Goal: Task Accomplishment & Management: Manage account settings

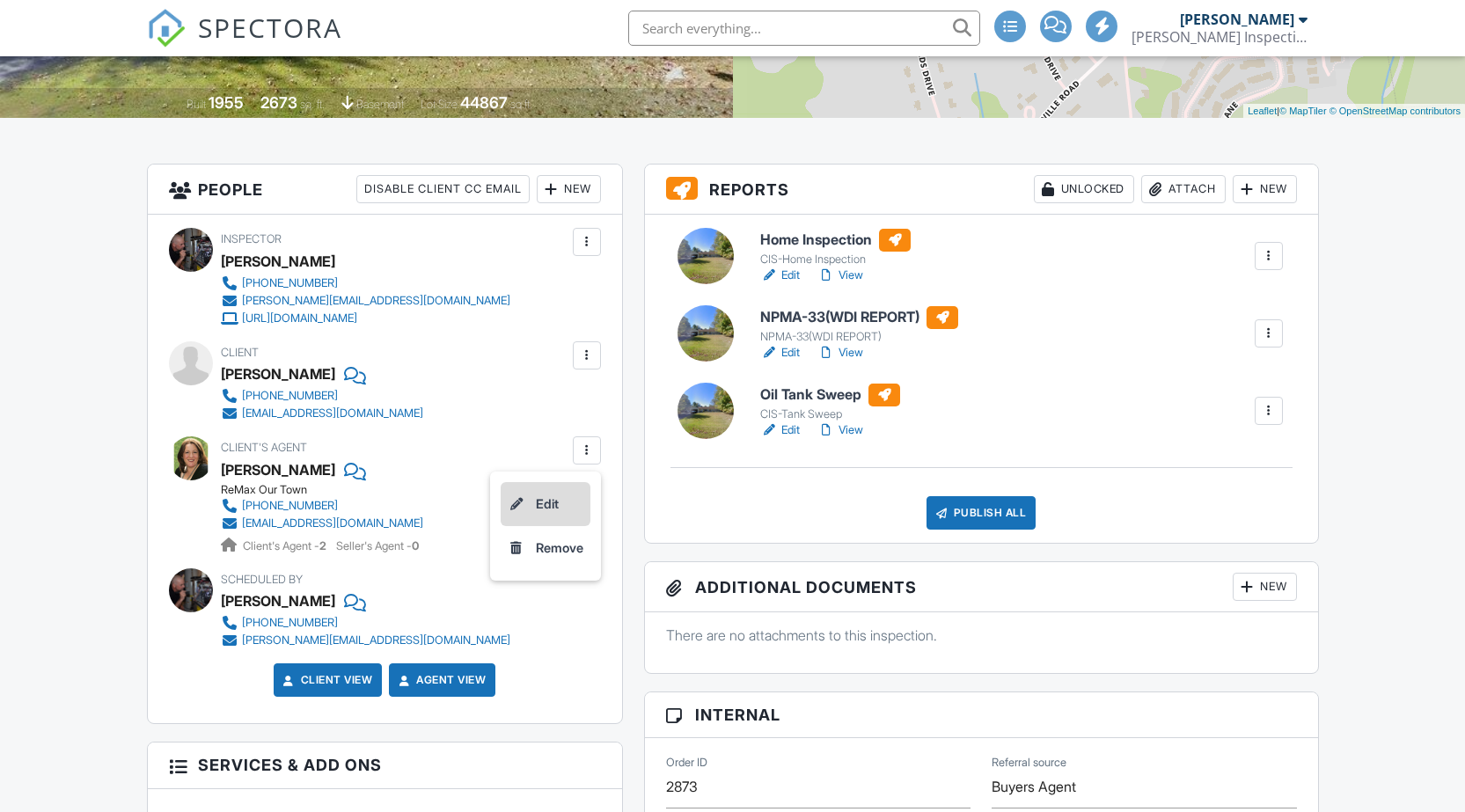
click at [552, 503] on li "Edit" at bounding box center [545, 504] width 89 height 44
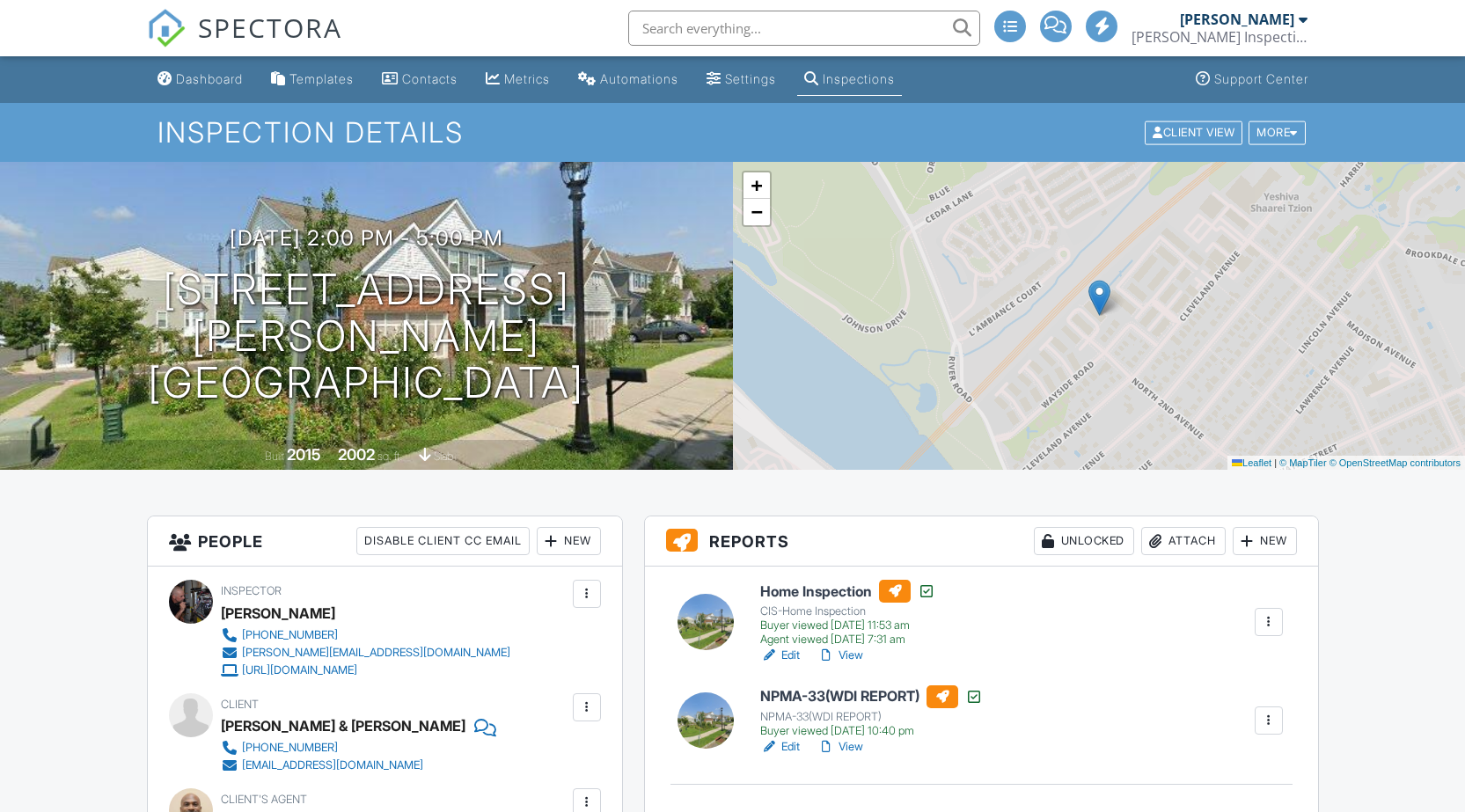
click at [1274, 613] on div at bounding box center [1269, 622] width 18 height 18
click at [1270, 613] on div at bounding box center [1269, 622] width 18 height 18
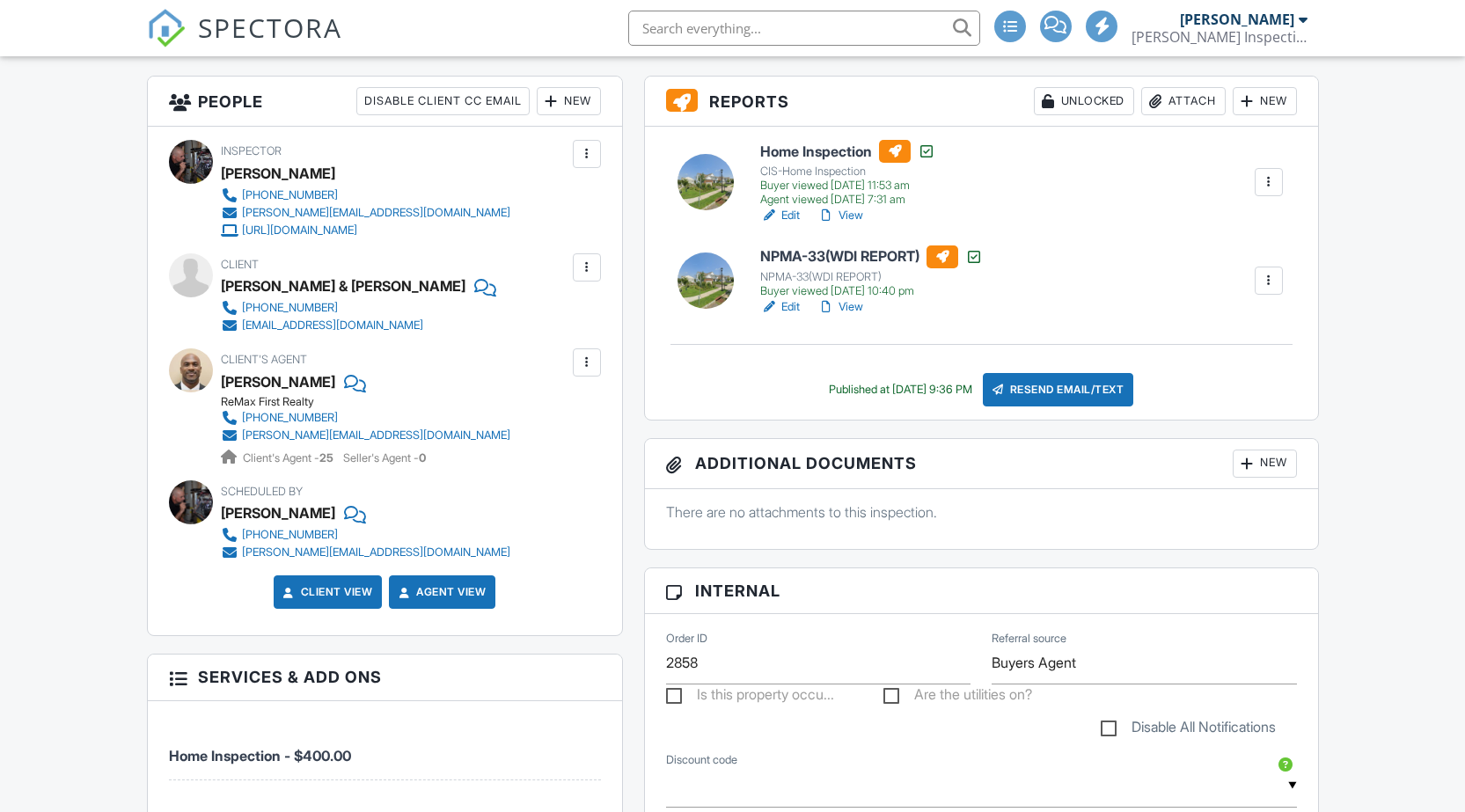
click at [1264, 181] on div at bounding box center [1269, 183] width 18 height 18
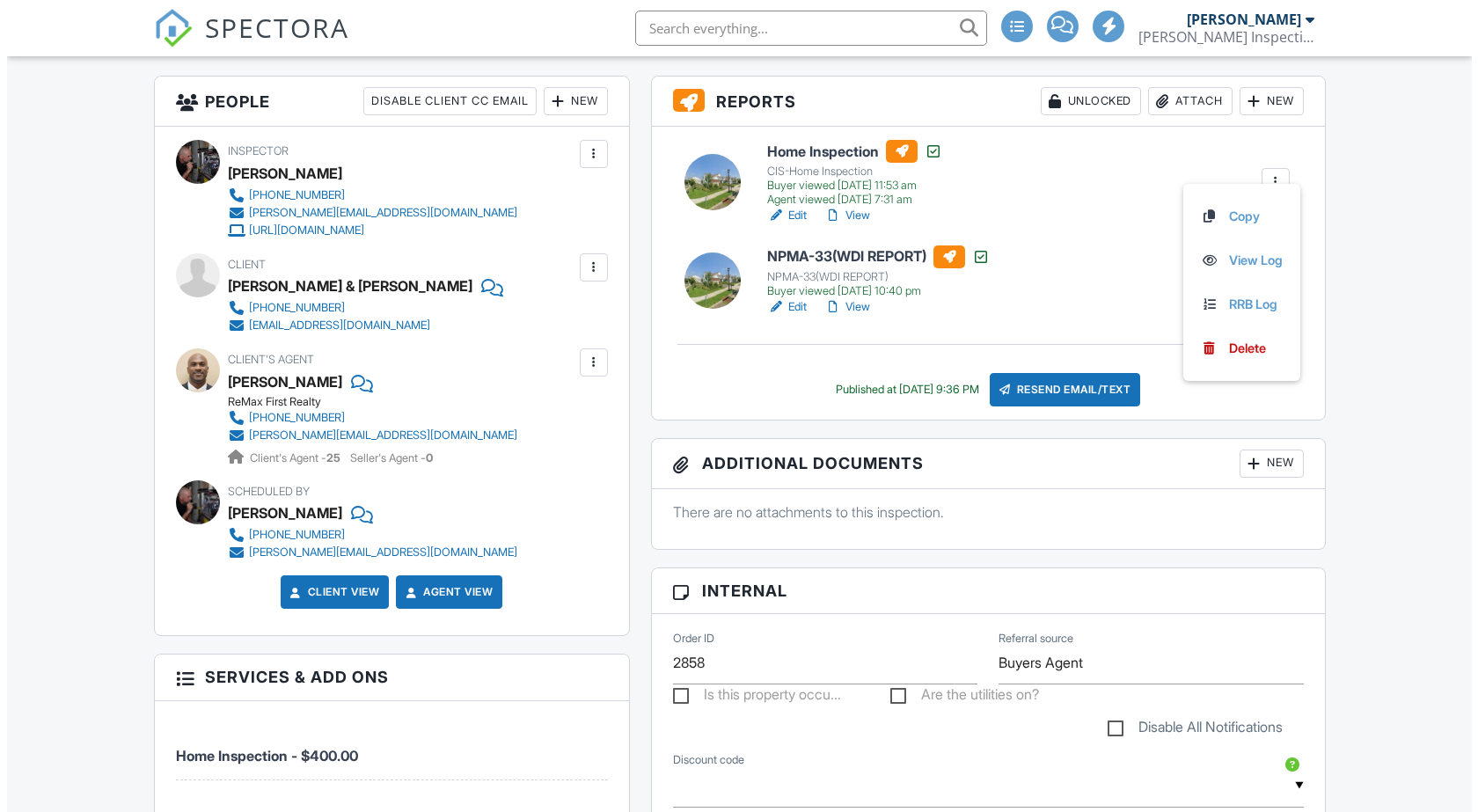
scroll to position [0, 0]
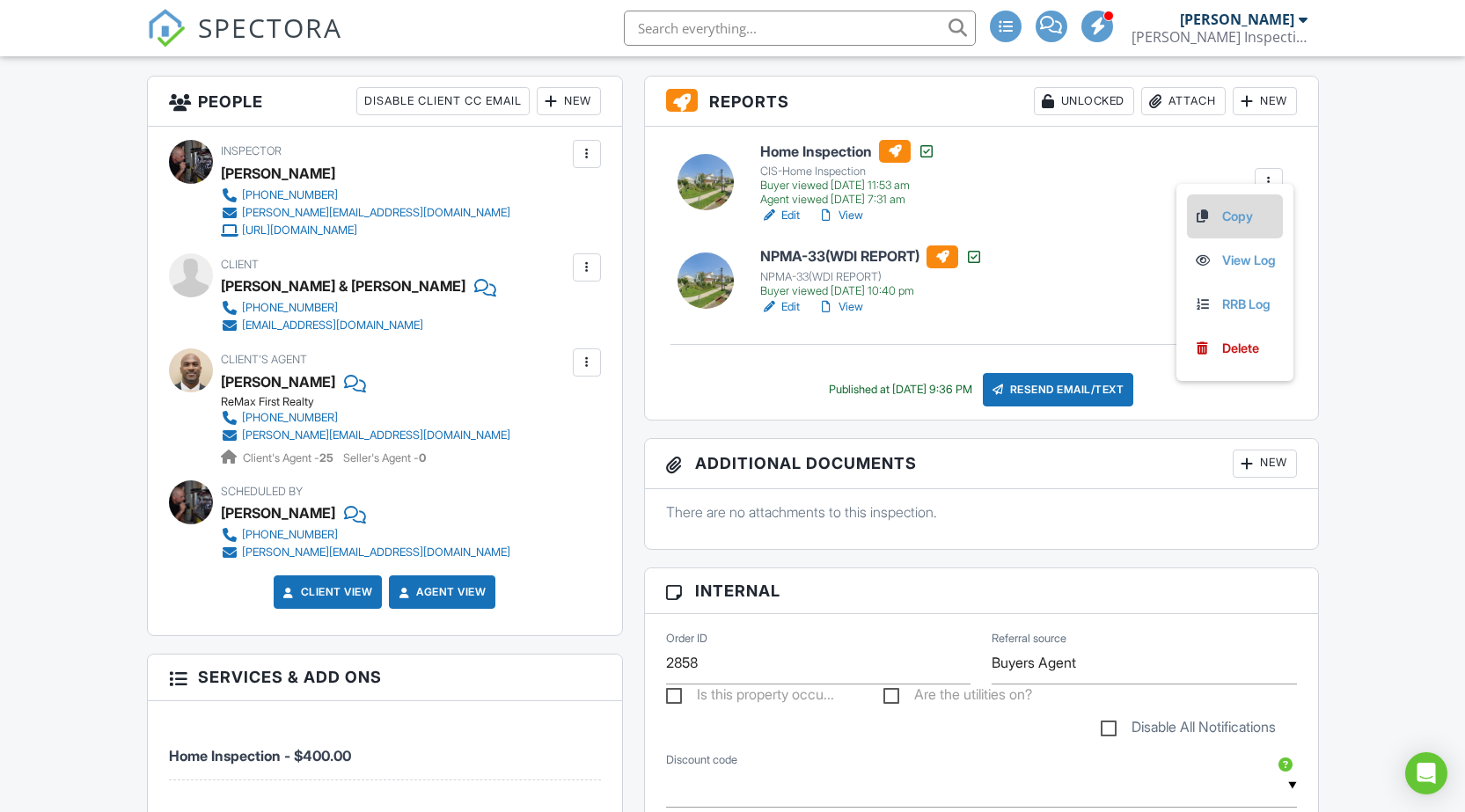
click at [1230, 213] on link "Copy" at bounding box center [1235, 215] width 81 height 19
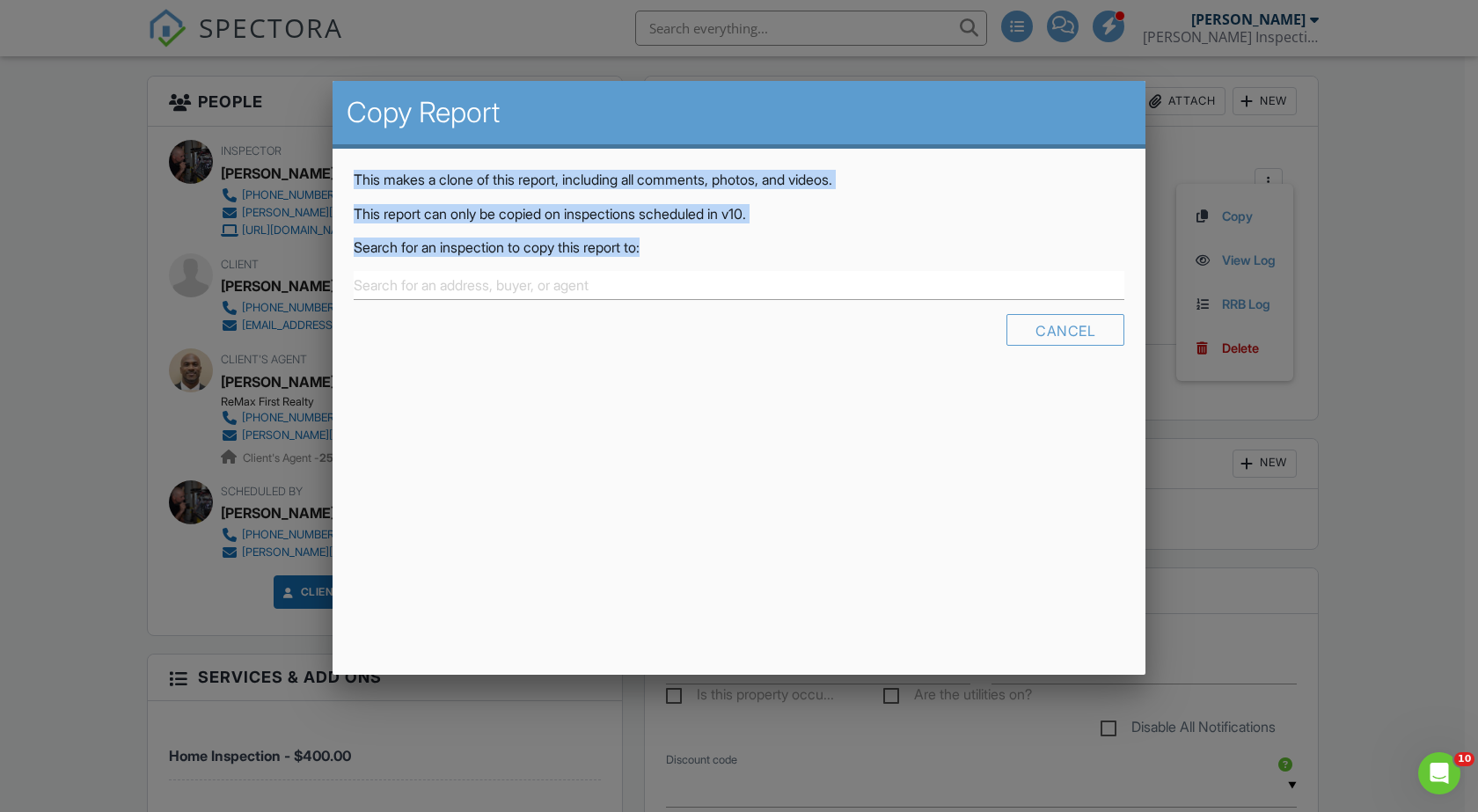
drag, startPoint x: 659, startPoint y: 123, endPoint x: 803, endPoint y: 232, distance: 180.6
click at [803, 232] on div "Copy Report This makes a clone of this report, including all comments, photos, …" at bounding box center [739, 230] width 813 height 299
click at [775, 241] on p "Search for an inspection to copy this report to:" at bounding box center [739, 246] width 770 height 19
click at [692, 287] on input "text" at bounding box center [739, 285] width 770 height 29
drag, startPoint x: 611, startPoint y: 126, endPoint x: 647, endPoint y: 200, distance: 82.3
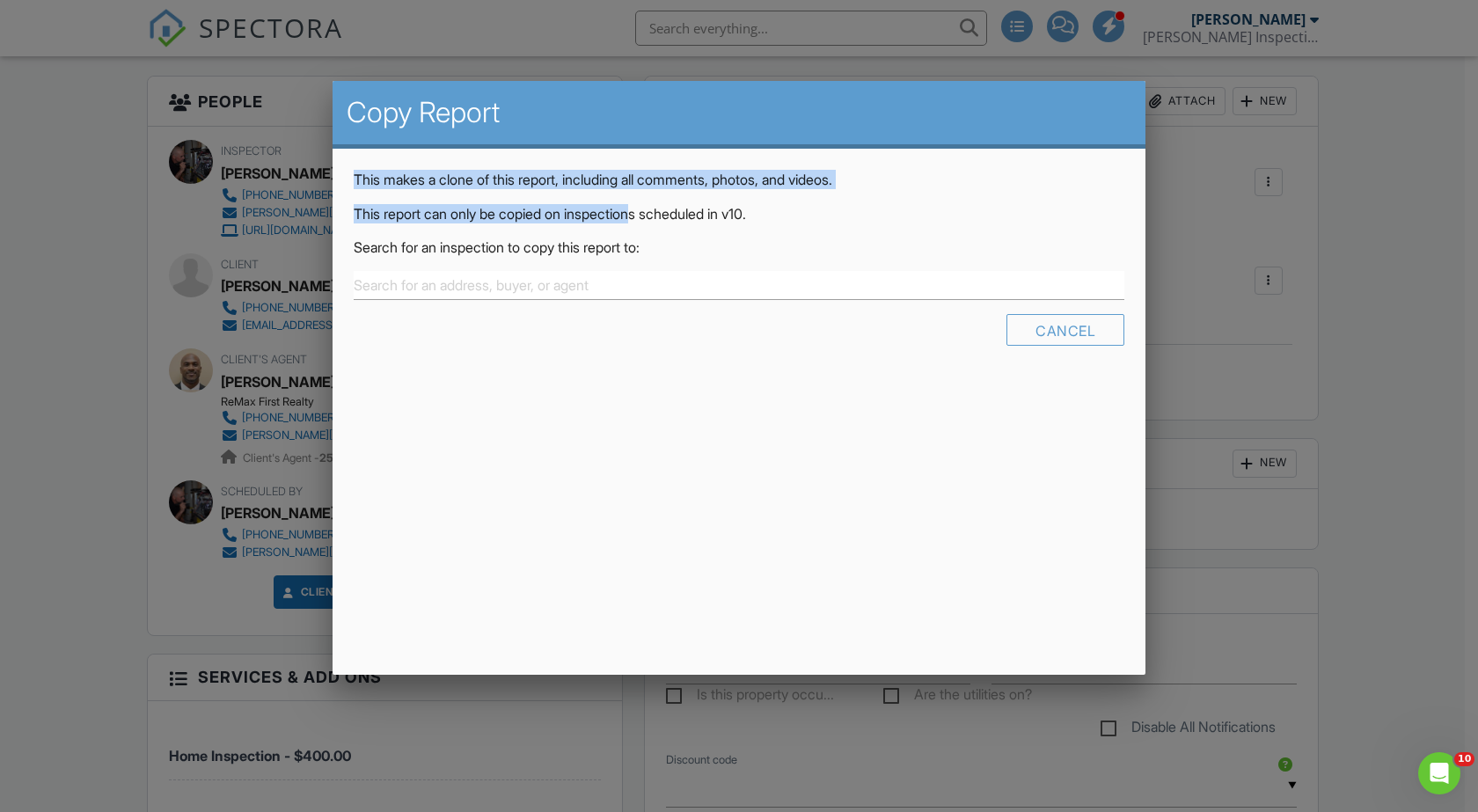
click at [647, 200] on div "Copy Report This makes a clone of this report, including all comments, photos, …" at bounding box center [739, 230] width 813 height 299
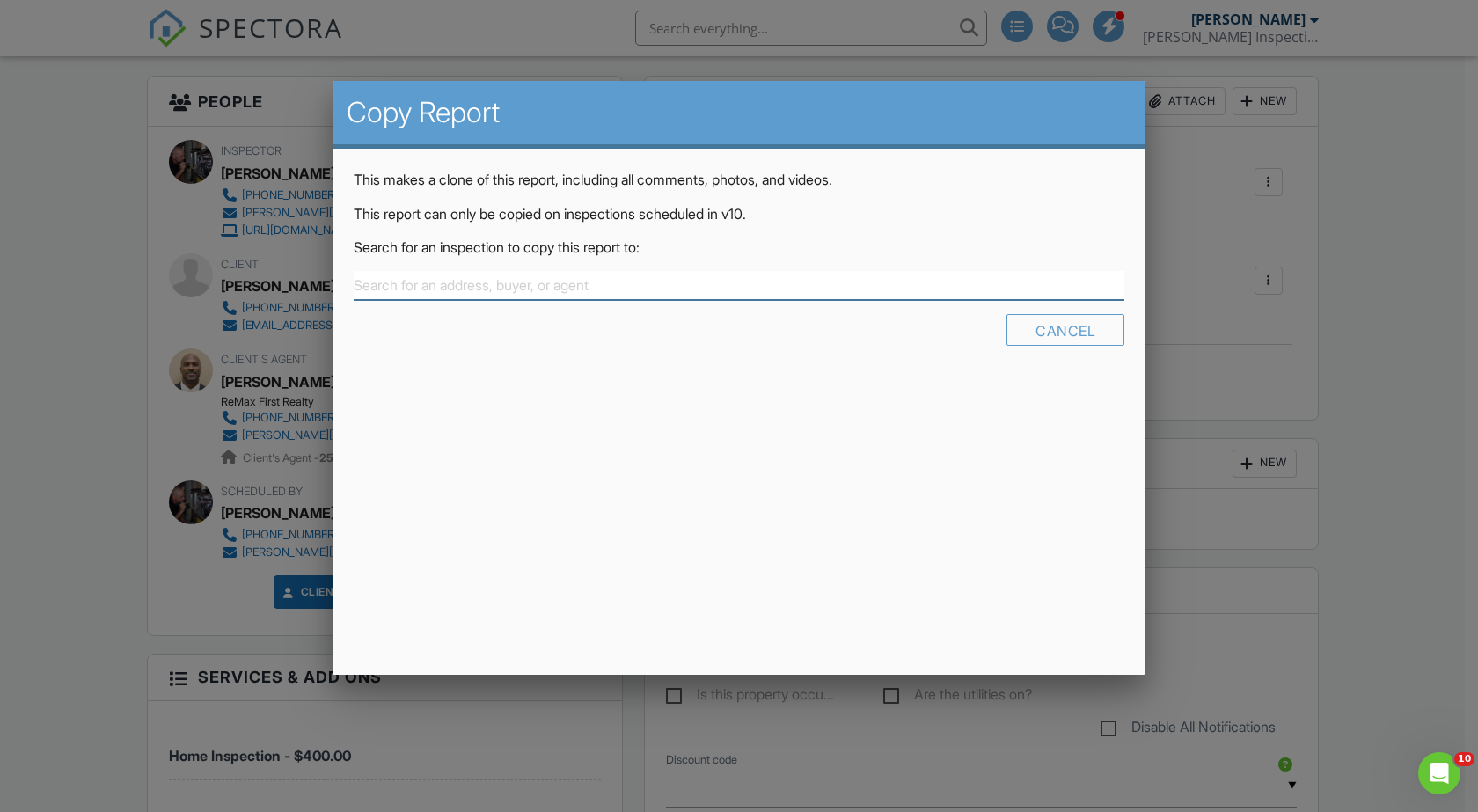
click at [768, 286] on input "text" at bounding box center [739, 285] width 770 height 29
click at [80, 343] on div at bounding box center [739, 419] width 1478 height 1015
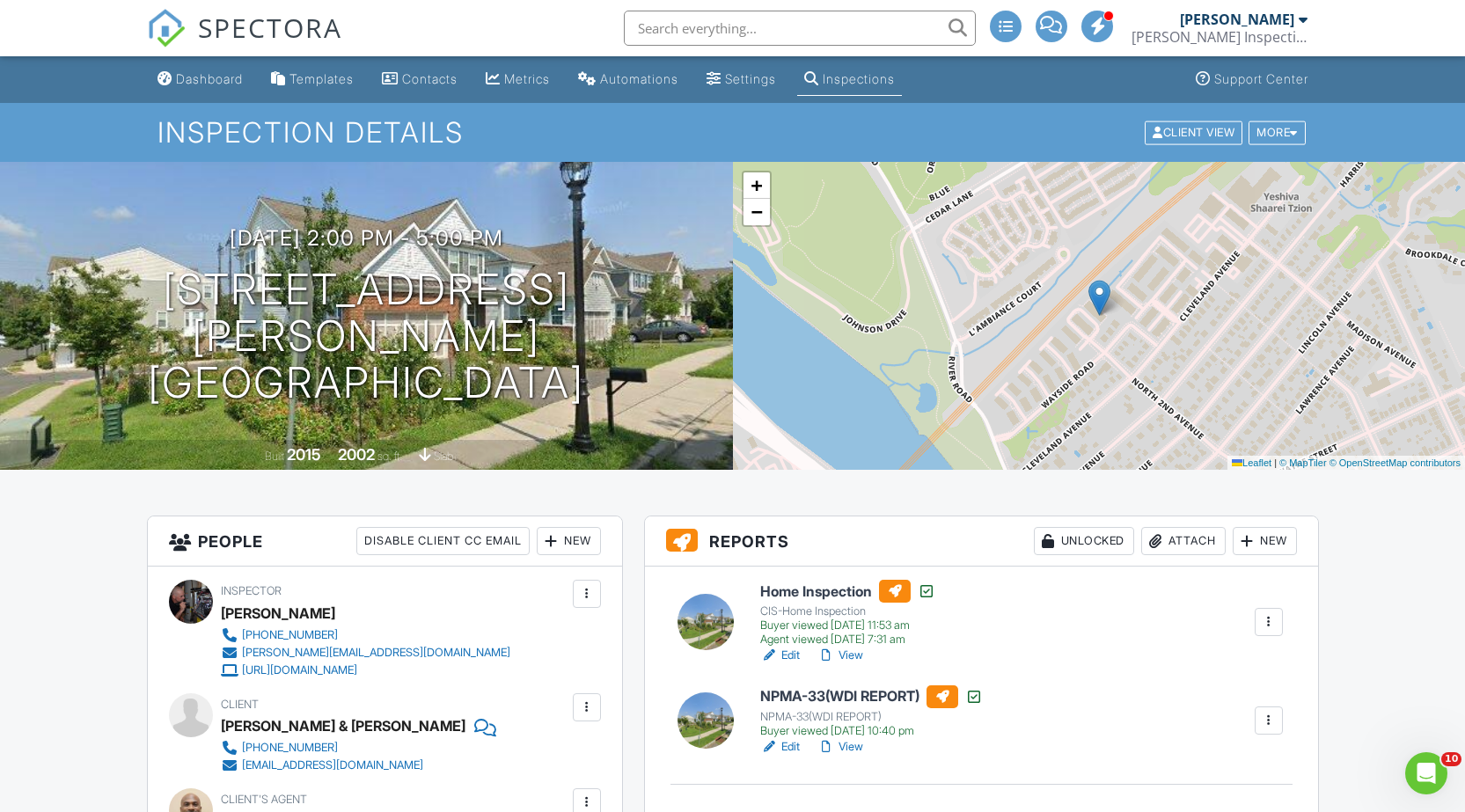
click at [1276, 622] on div at bounding box center [1269, 622] width 18 height 18
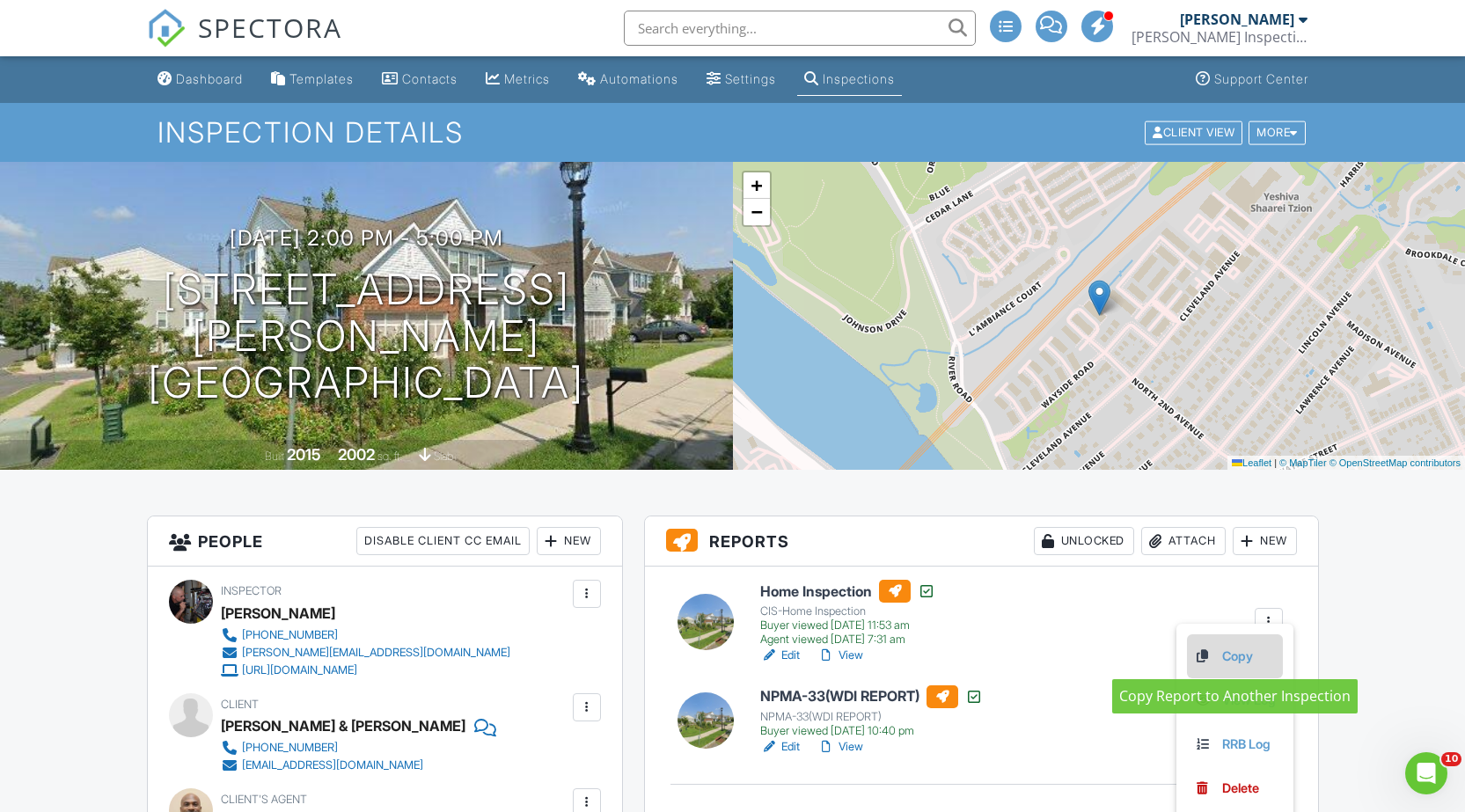
click at [1224, 652] on link "Copy" at bounding box center [1235, 655] width 81 height 19
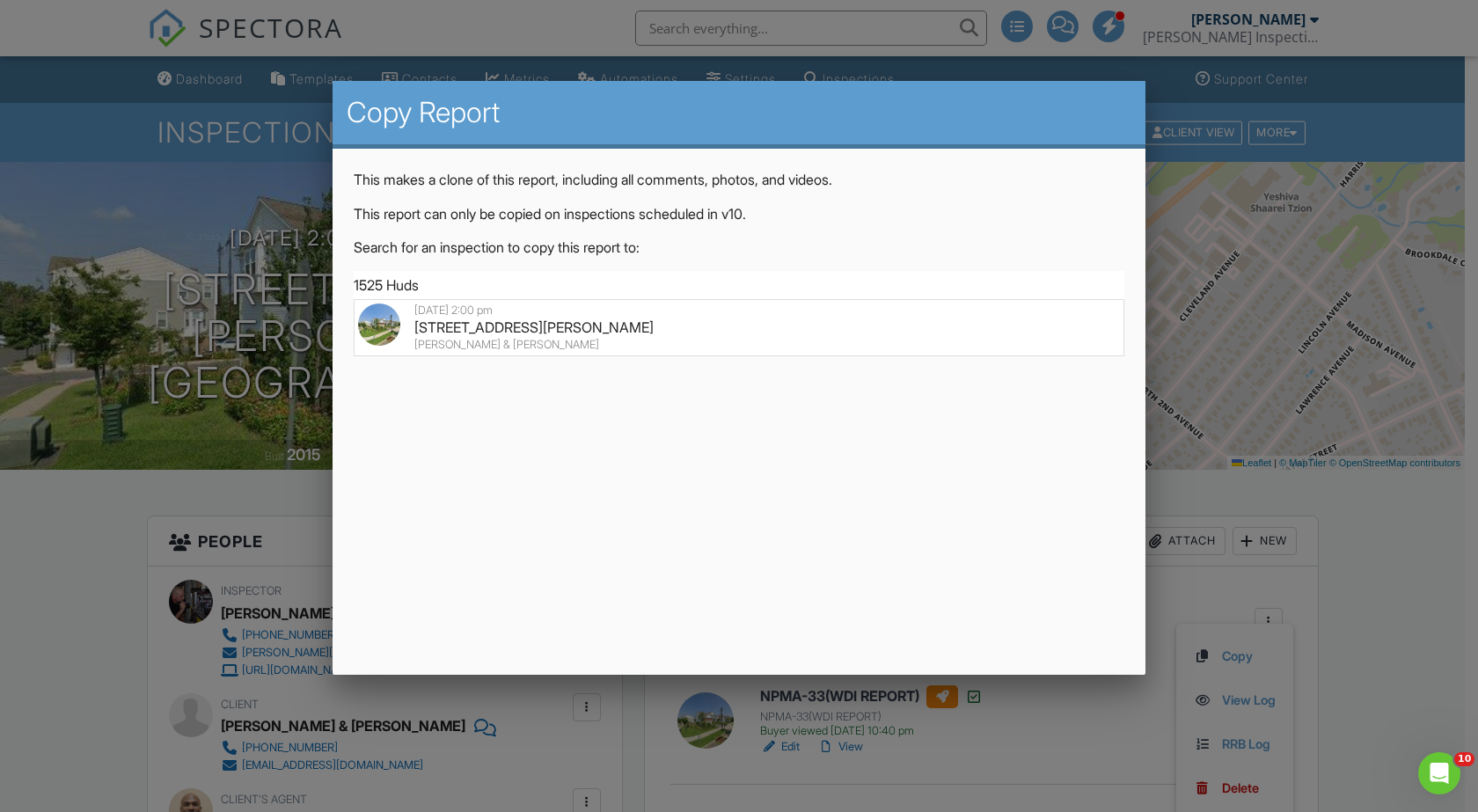
drag, startPoint x: 489, startPoint y: 322, endPoint x: 561, endPoint y: 346, distance: 75.9
click at [489, 323] on div "1525 Hudson Cir, Highland Park, NJ 08904" at bounding box center [739, 327] width 761 height 19
type input "1525 Hudson Cir, Highland Park, NJ 08904"
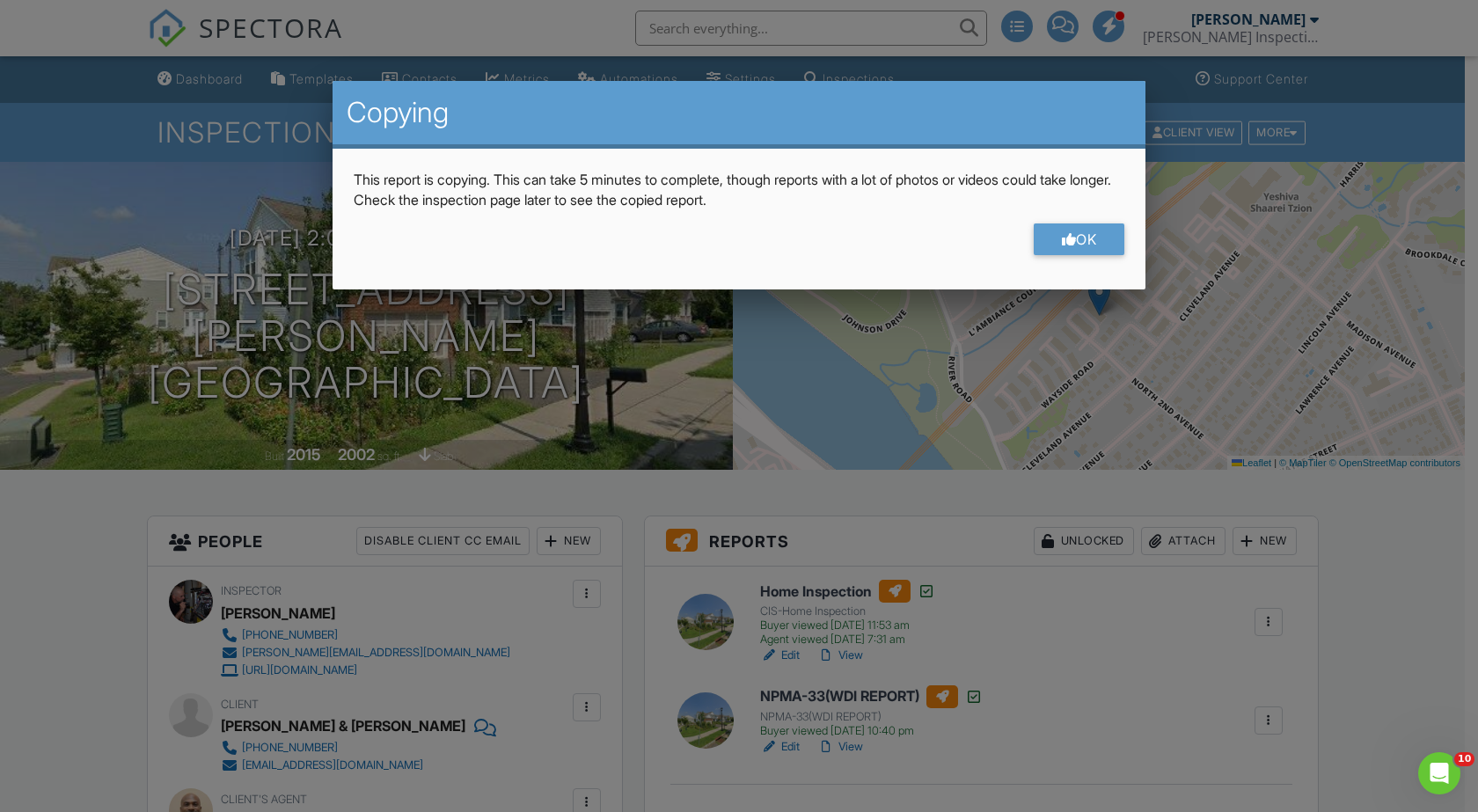
drag, startPoint x: 1083, startPoint y: 226, endPoint x: 1022, endPoint y: 241, distance: 62.8
click at [1083, 227] on div "OK" at bounding box center [1079, 239] width 91 height 32
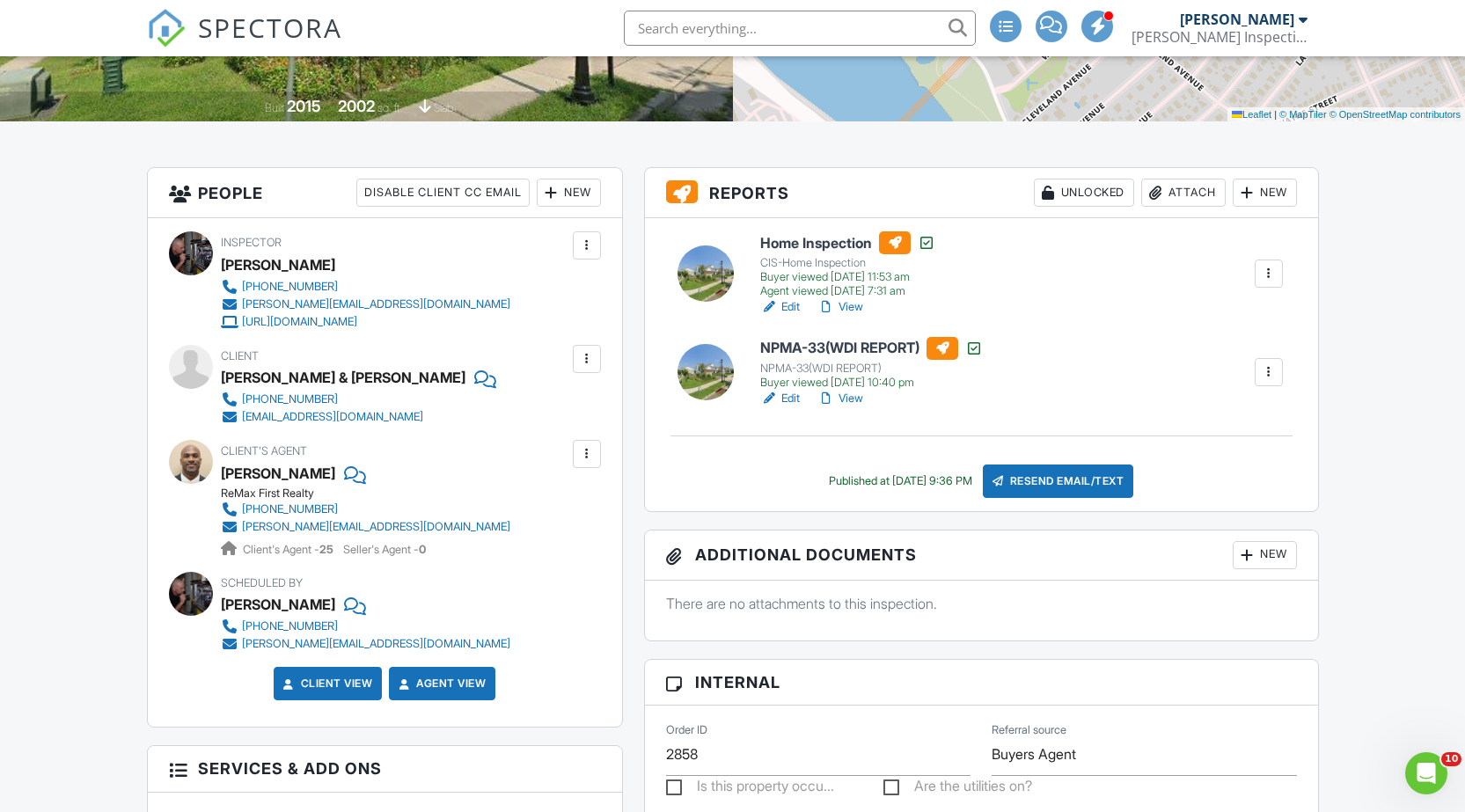
scroll to position [351, 0]
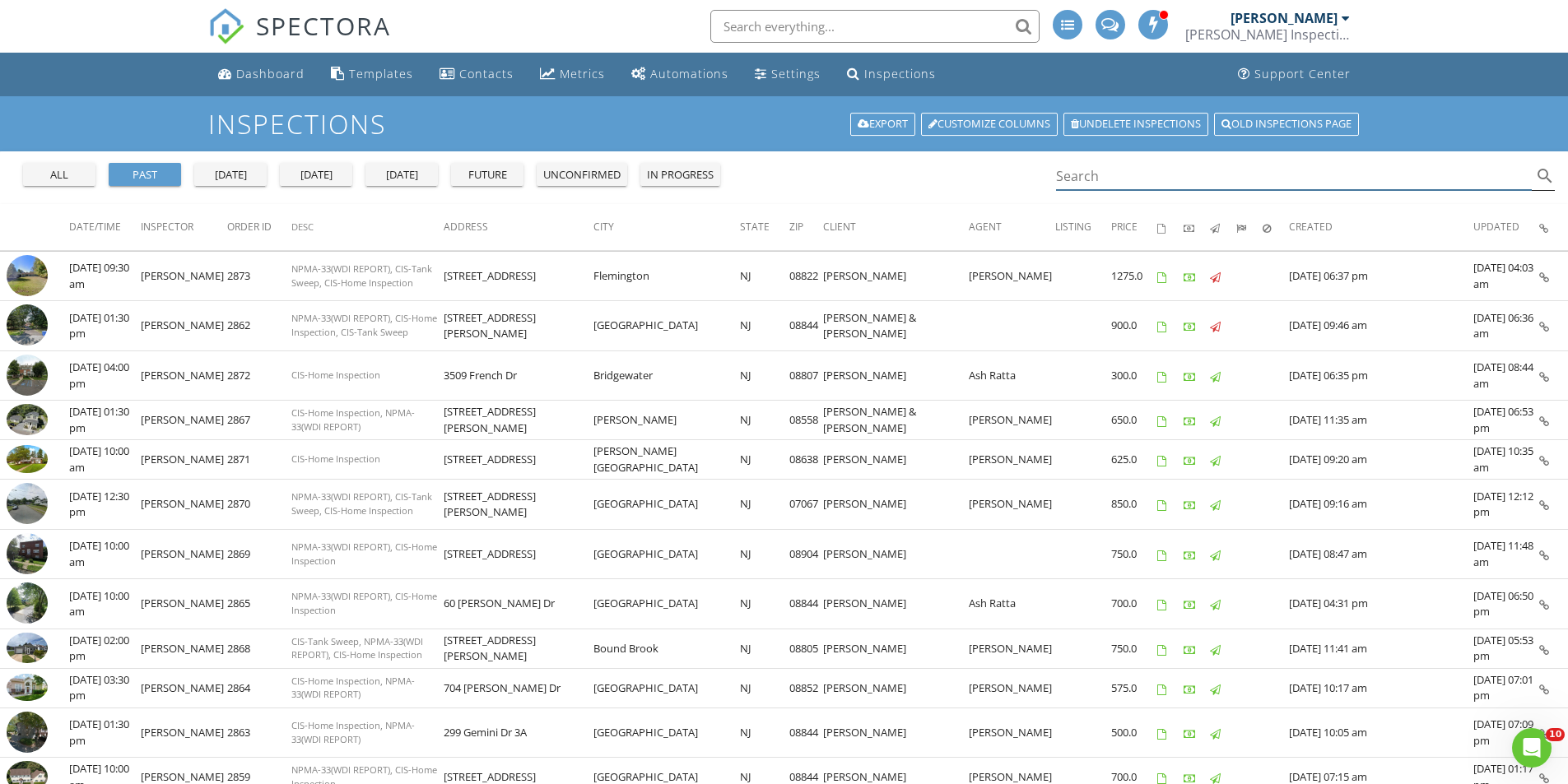
click at [1151, 175] on input "Search" at bounding box center [1294, 176] width 477 height 27
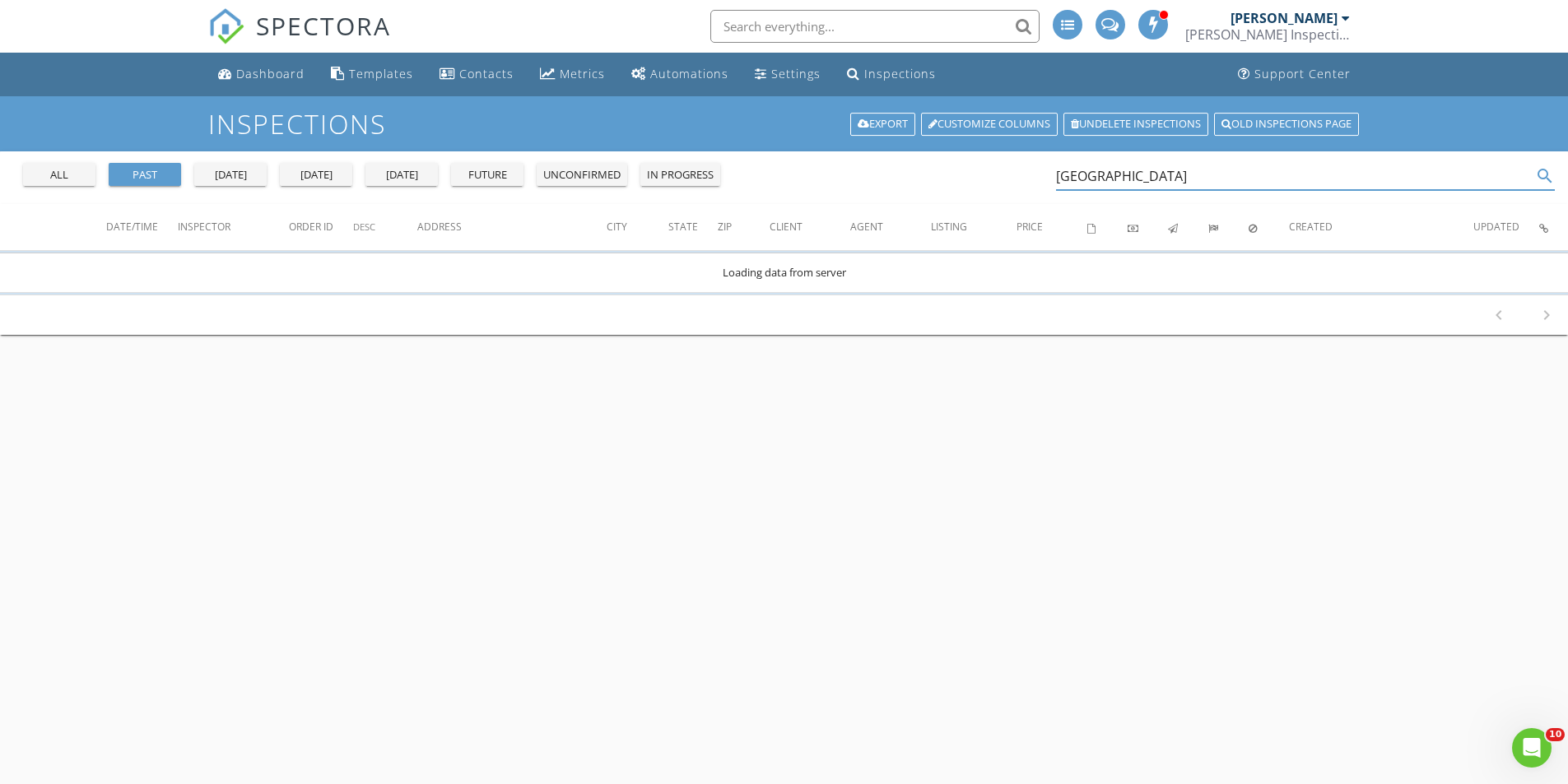
type input "highland park"
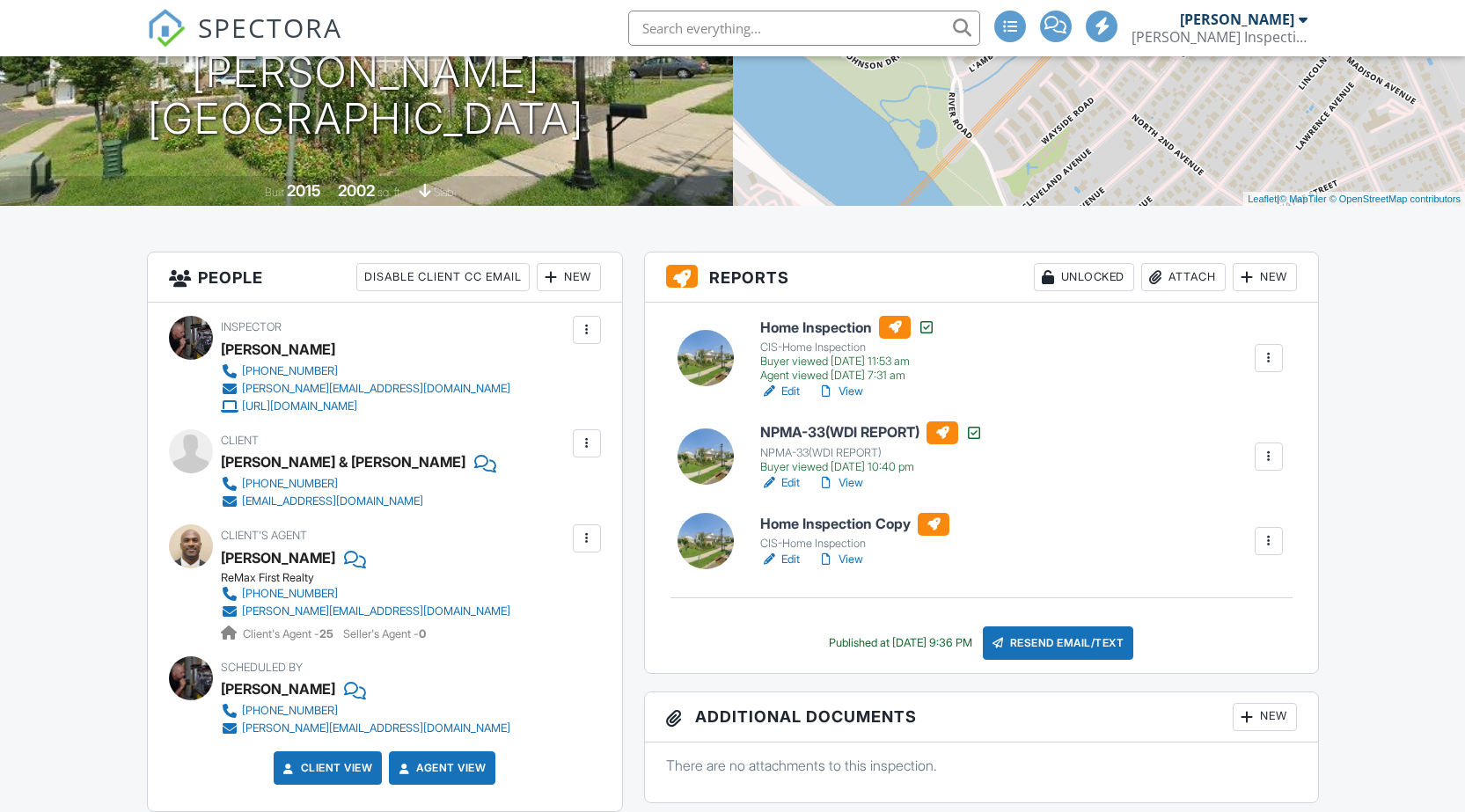
click at [790, 560] on link "Edit" at bounding box center [781, 560] width 40 height 18
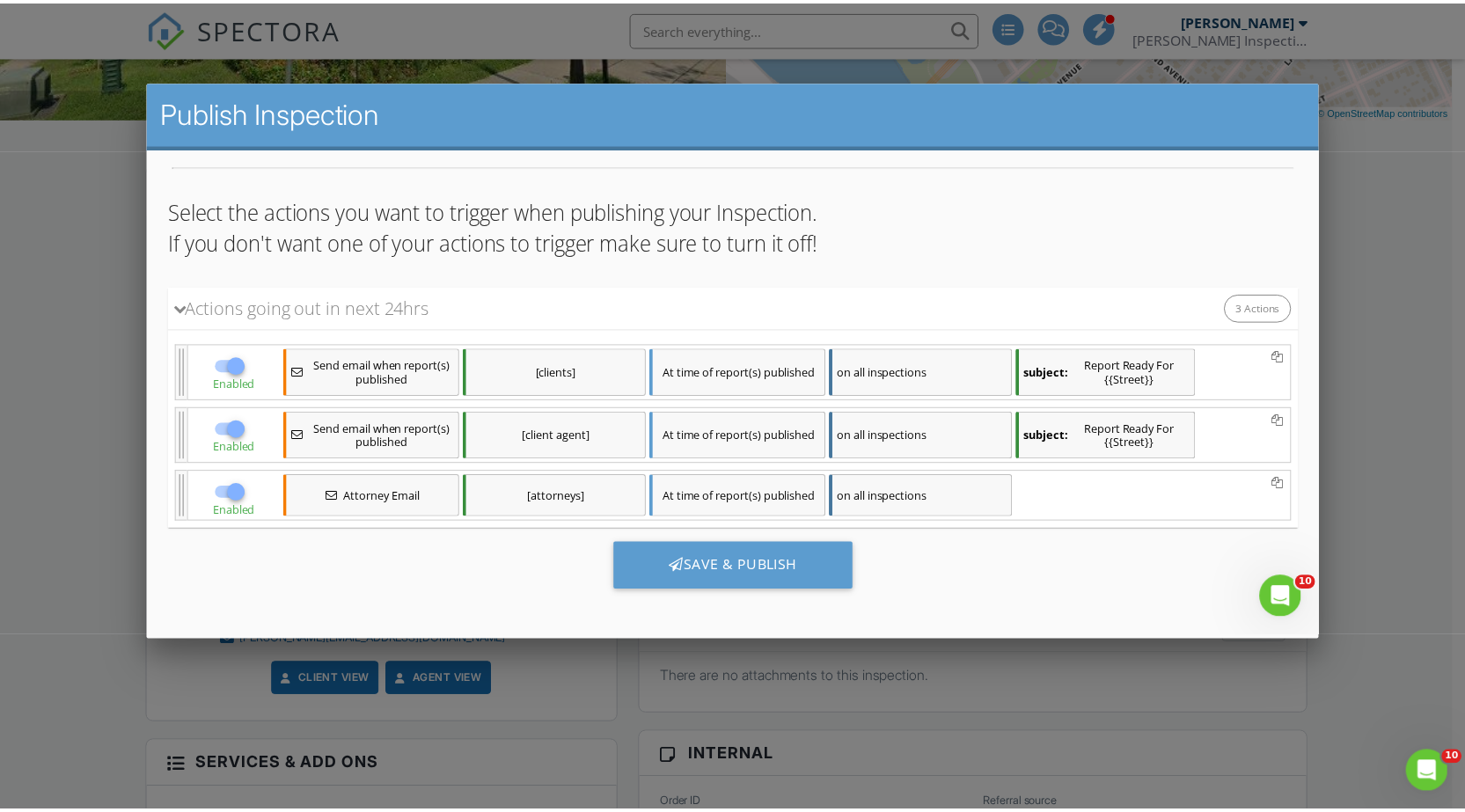
scroll to position [161, 0]
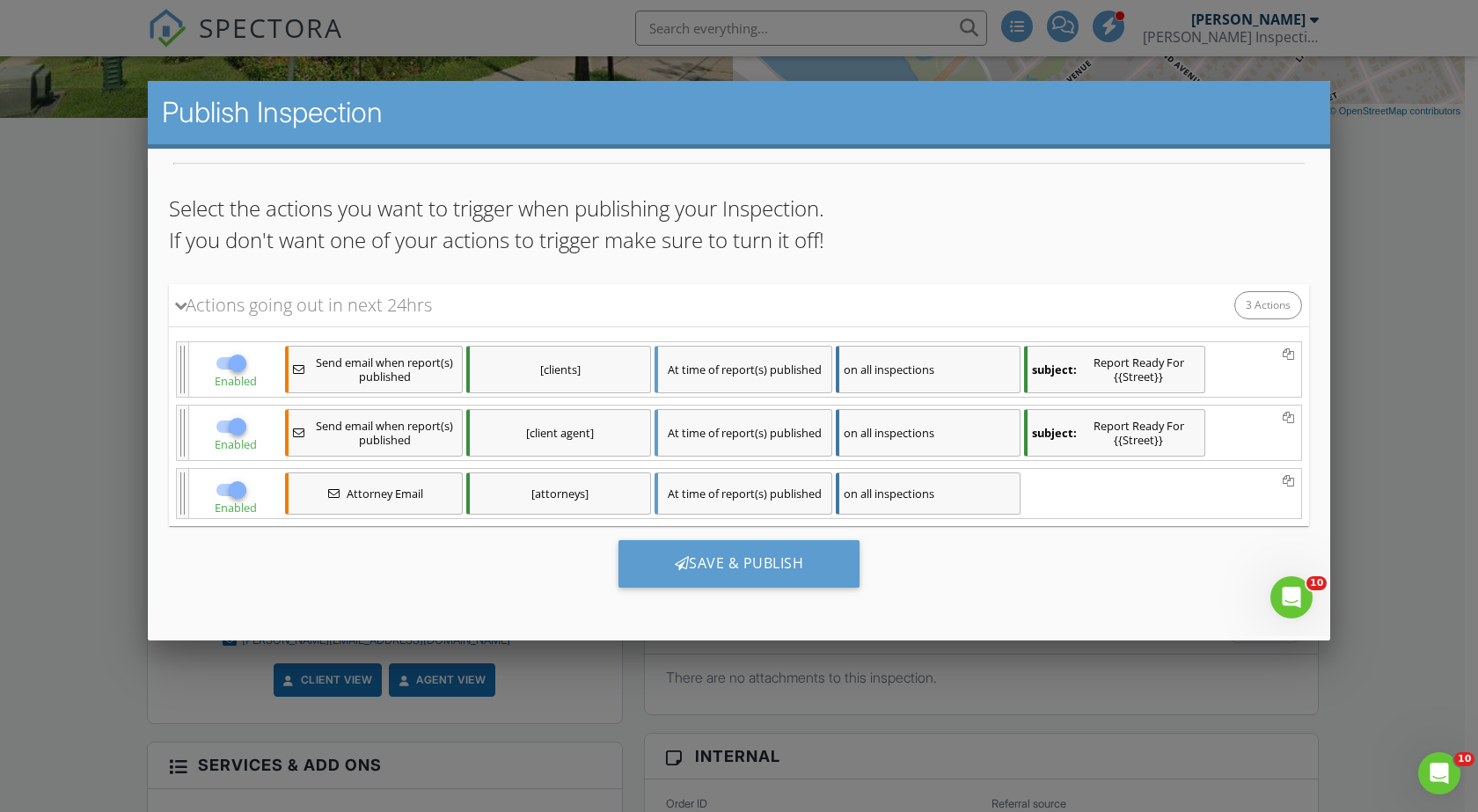
drag, startPoint x: 85, startPoint y: 338, endPoint x: 72, endPoint y: 339, distance: 13.0
click at [85, 338] on div at bounding box center [739, 419] width 1478 height 1015
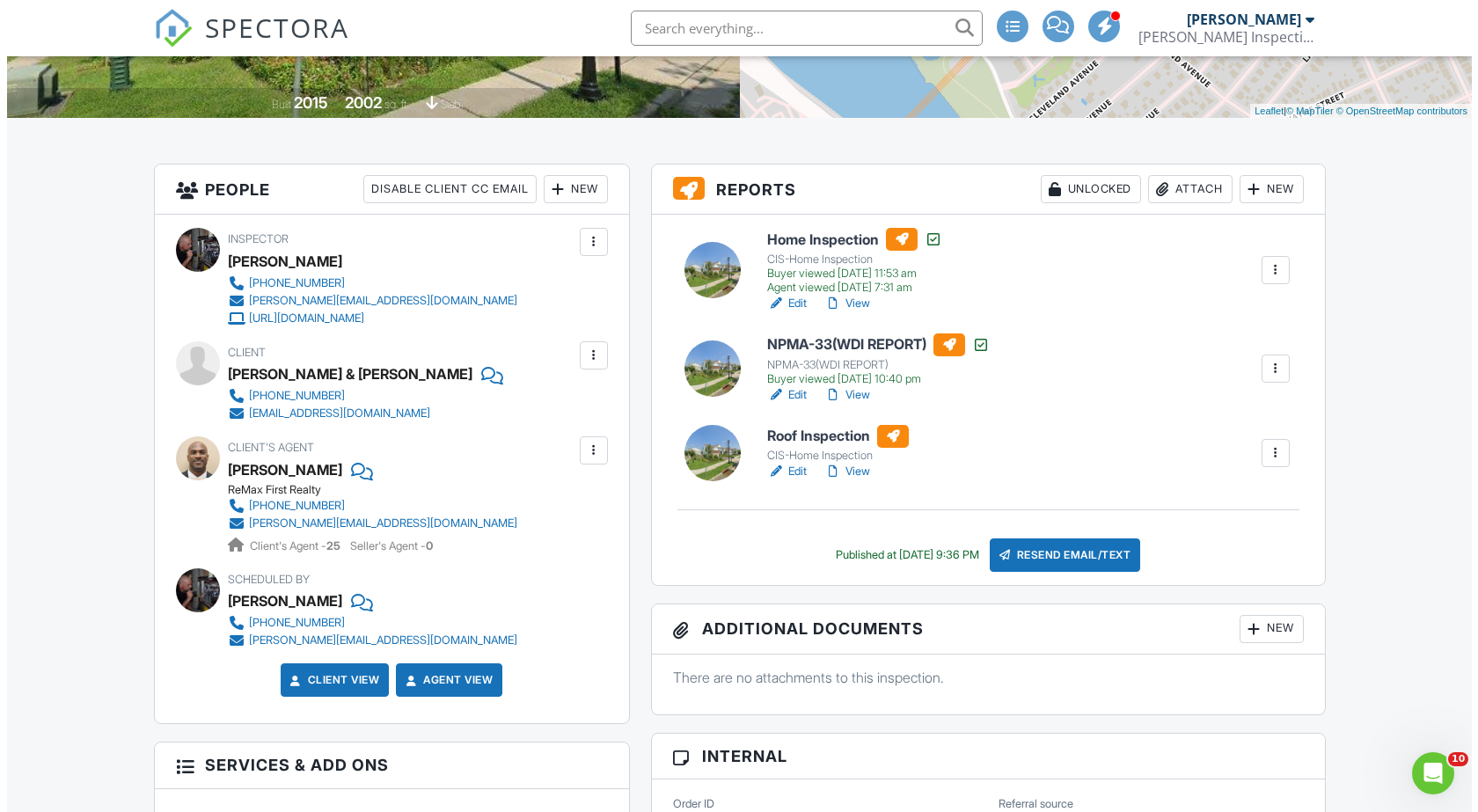
scroll to position [0, 0]
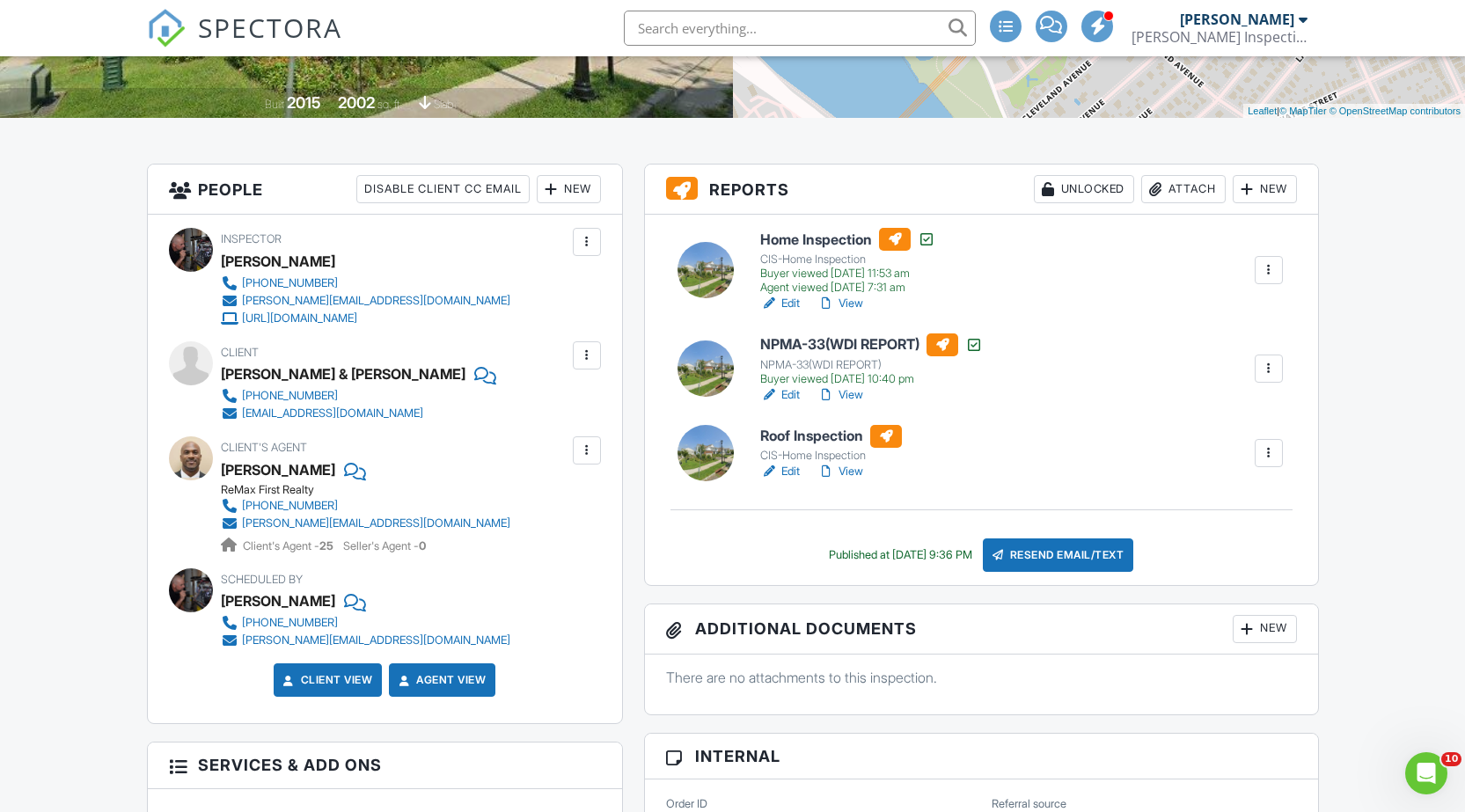
click at [580, 356] on div at bounding box center [587, 355] width 18 height 18
click at [550, 400] on li "Edit" at bounding box center [558, 409] width 66 height 44
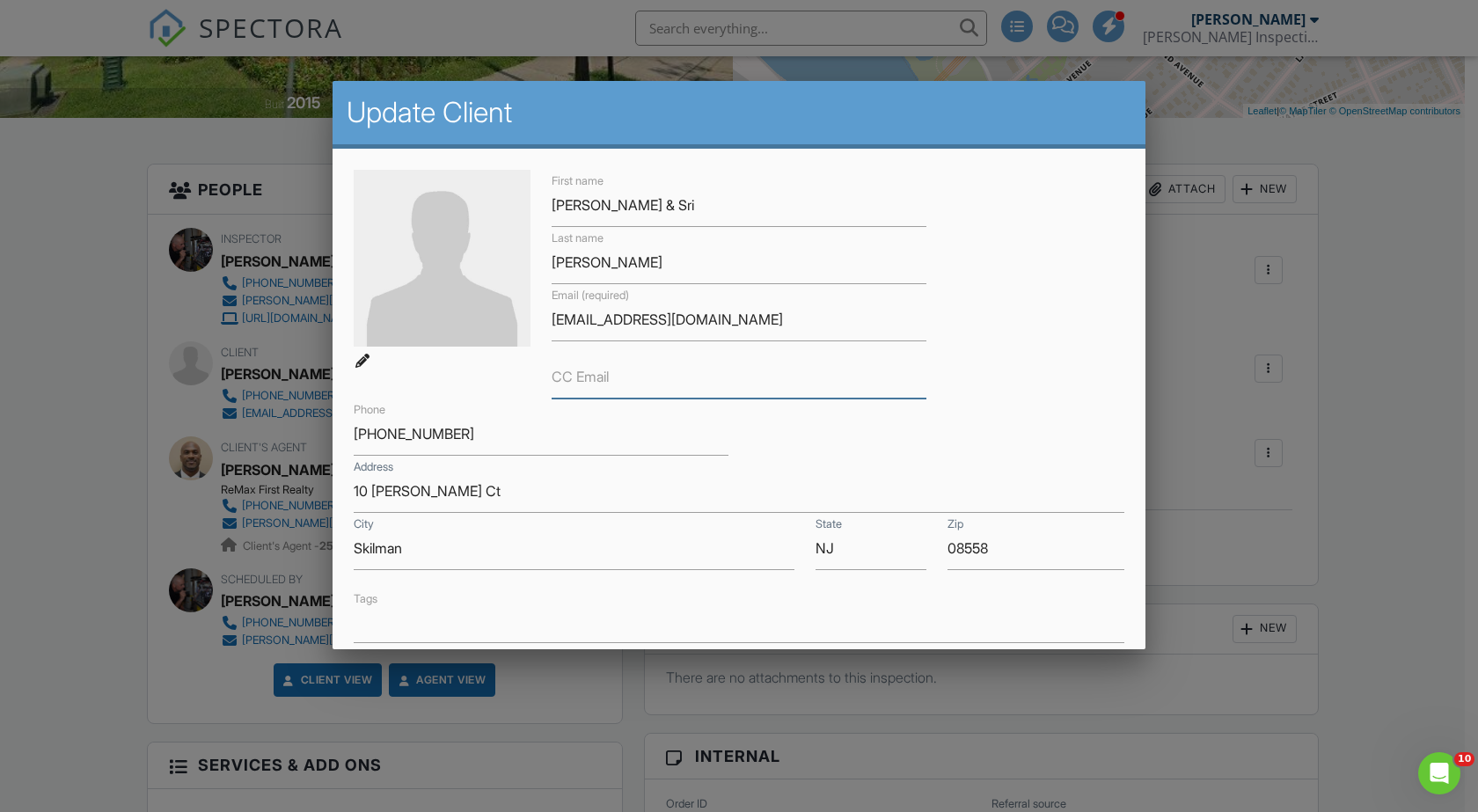
click at [668, 368] on input "CC Email" at bounding box center [739, 376] width 374 height 43
paste input "[PERSON_NAME][EMAIL_ADDRESS][PERSON_NAME][DOMAIN_NAME]"
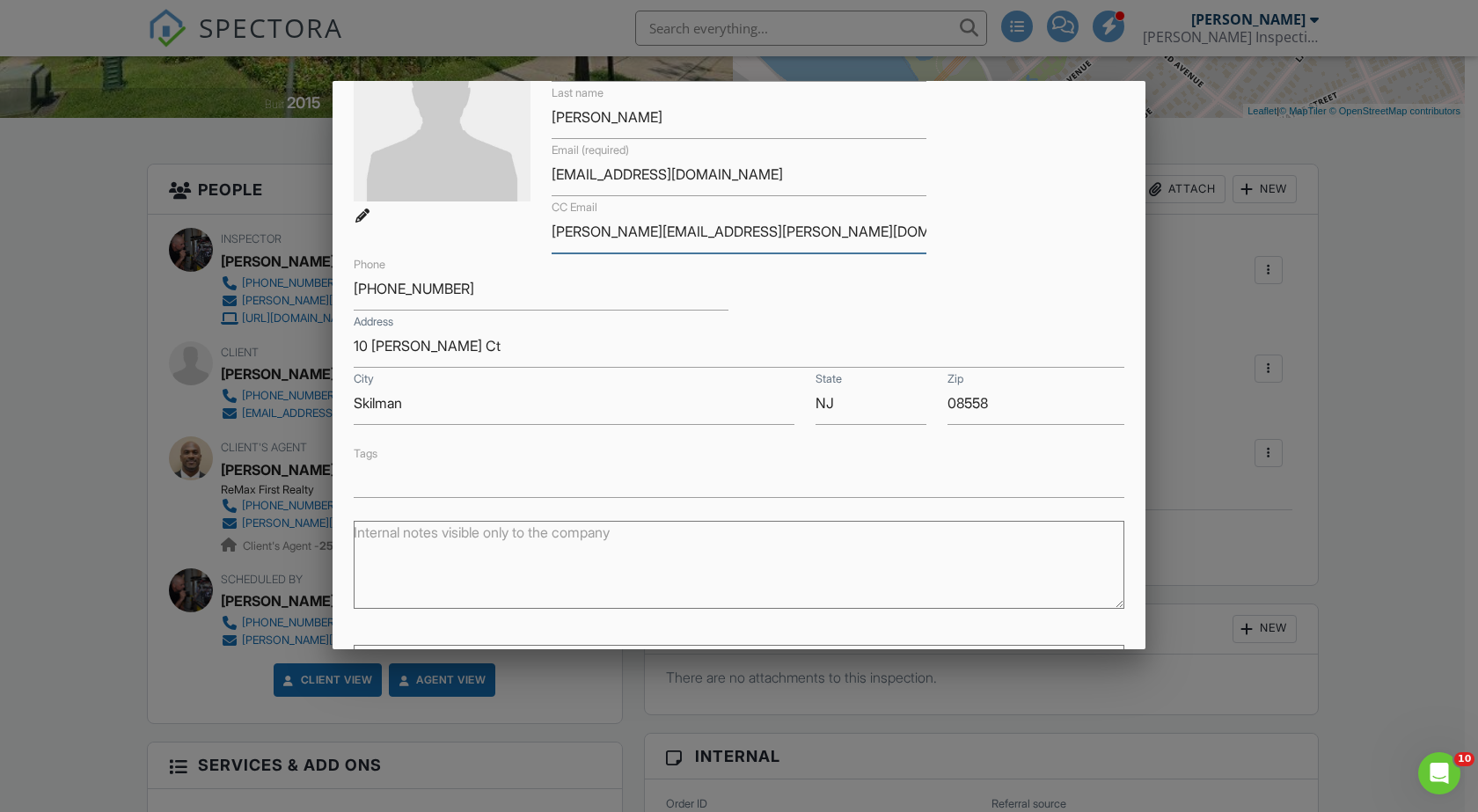
scroll to position [308, 0]
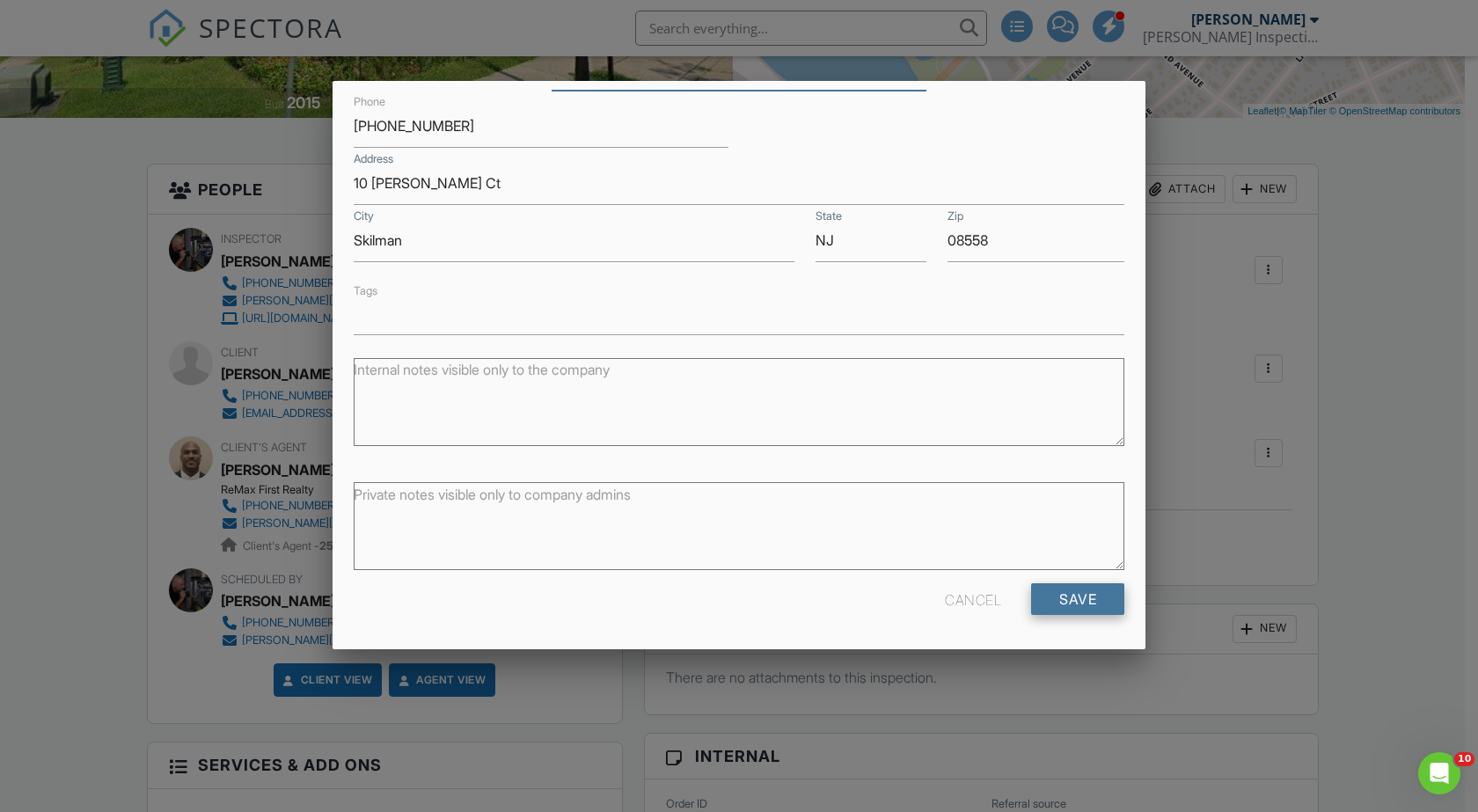
type input "[PERSON_NAME][EMAIL_ADDRESS][PERSON_NAME][DOMAIN_NAME]"
click at [1076, 600] on input "Save" at bounding box center [1077, 599] width 93 height 32
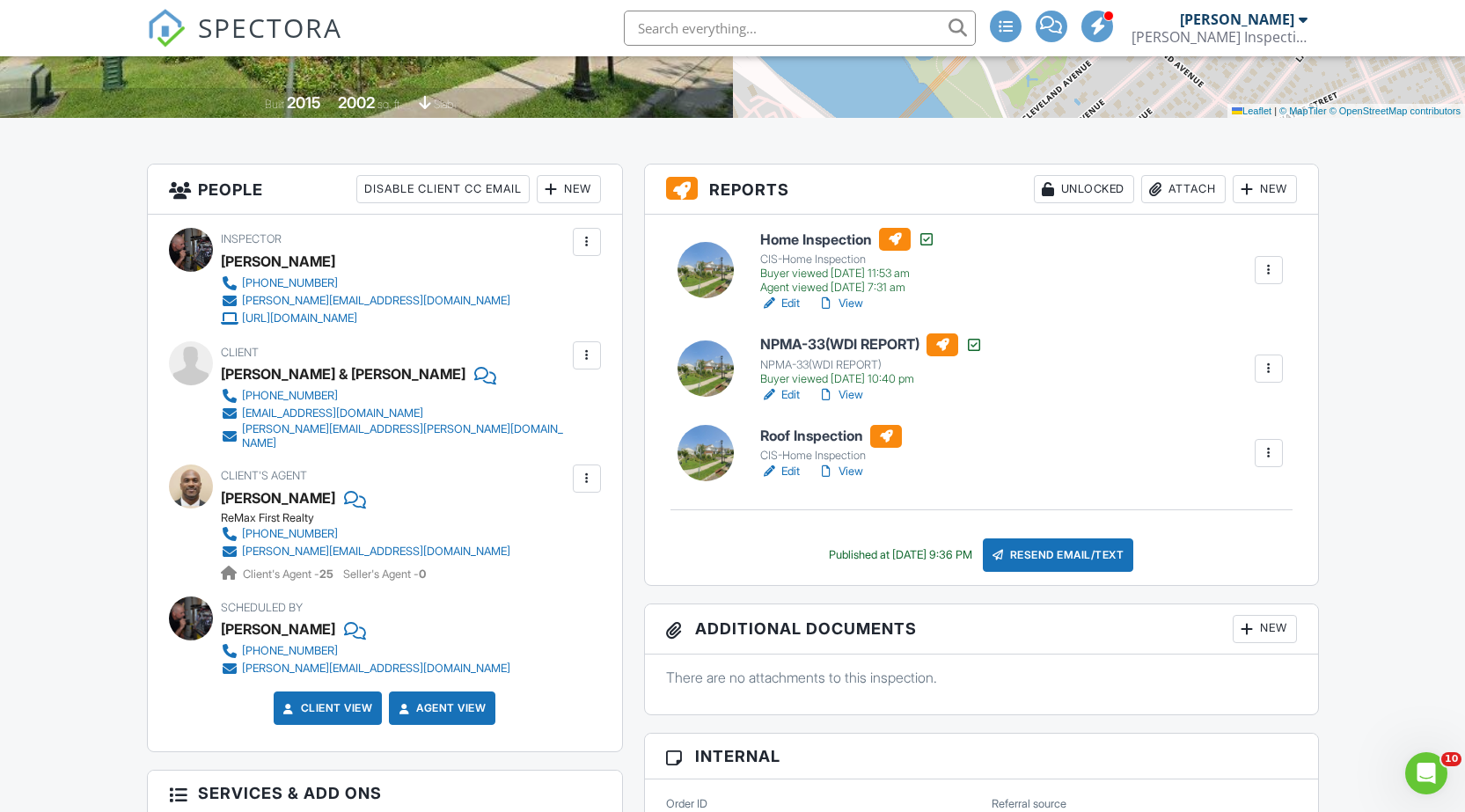
click at [584, 351] on div at bounding box center [587, 355] width 18 height 18
click at [582, 409] on li "Edit" at bounding box center [558, 409] width 66 height 44
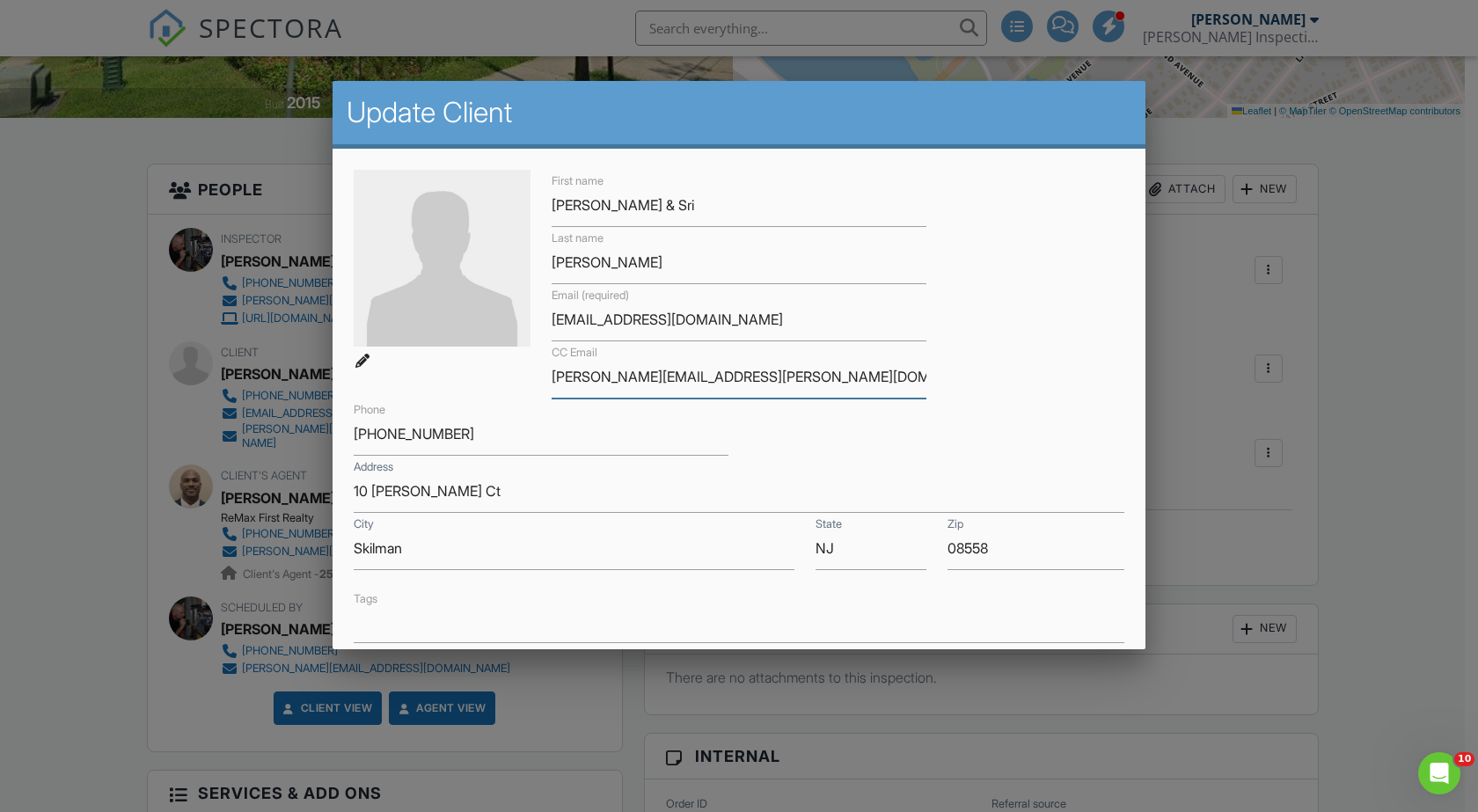
drag, startPoint x: 713, startPoint y: 383, endPoint x: 529, endPoint y: 408, distance: 185.7
click at [529, 408] on div "First name Sujata & Sri Last name Srihari Email (required) sujusri99@gmail.com …" at bounding box center [739, 406] width 791 height 473
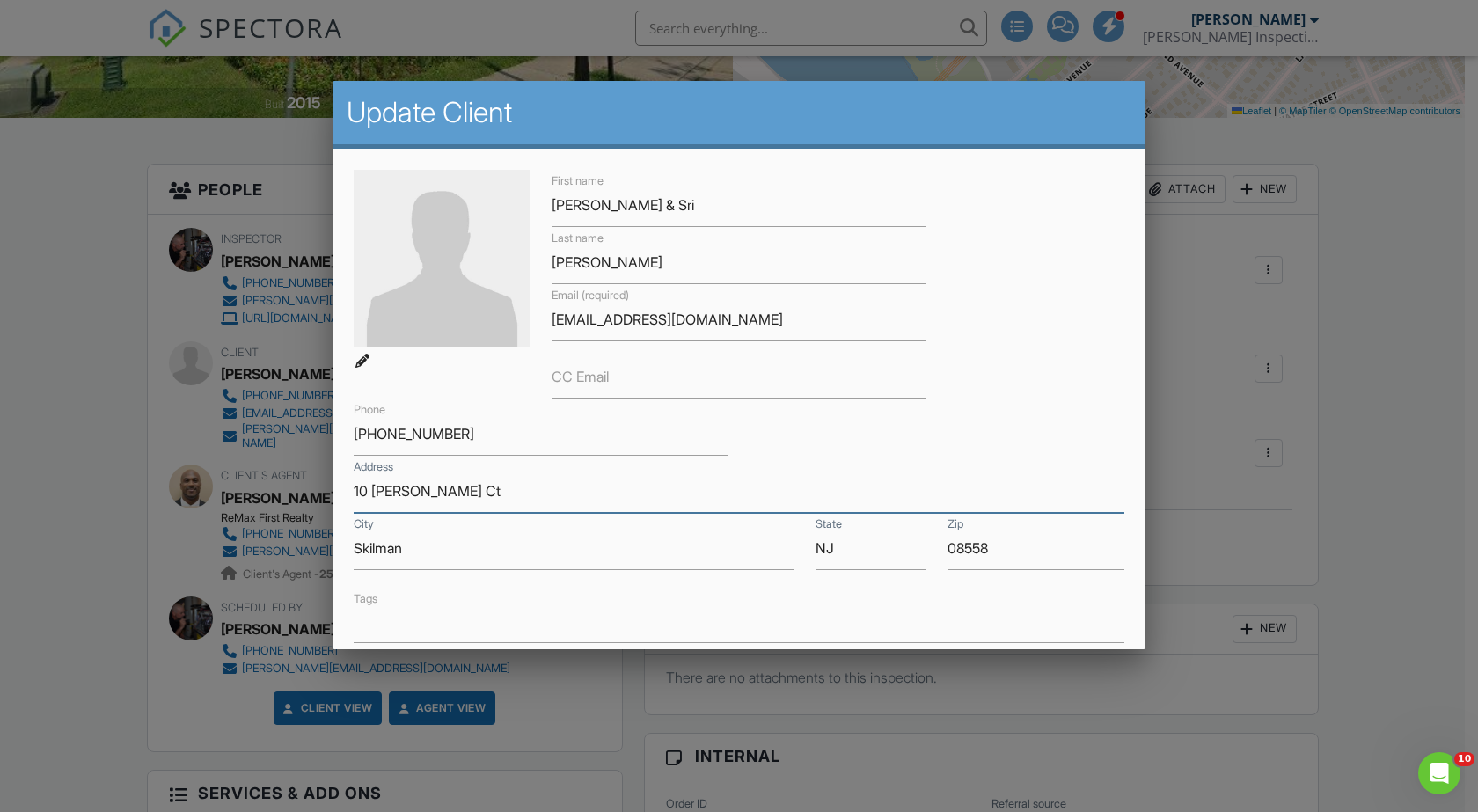
click at [895, 488] on input "10 Riley Ct" at bounding box center [739, 490] width 770 height 43
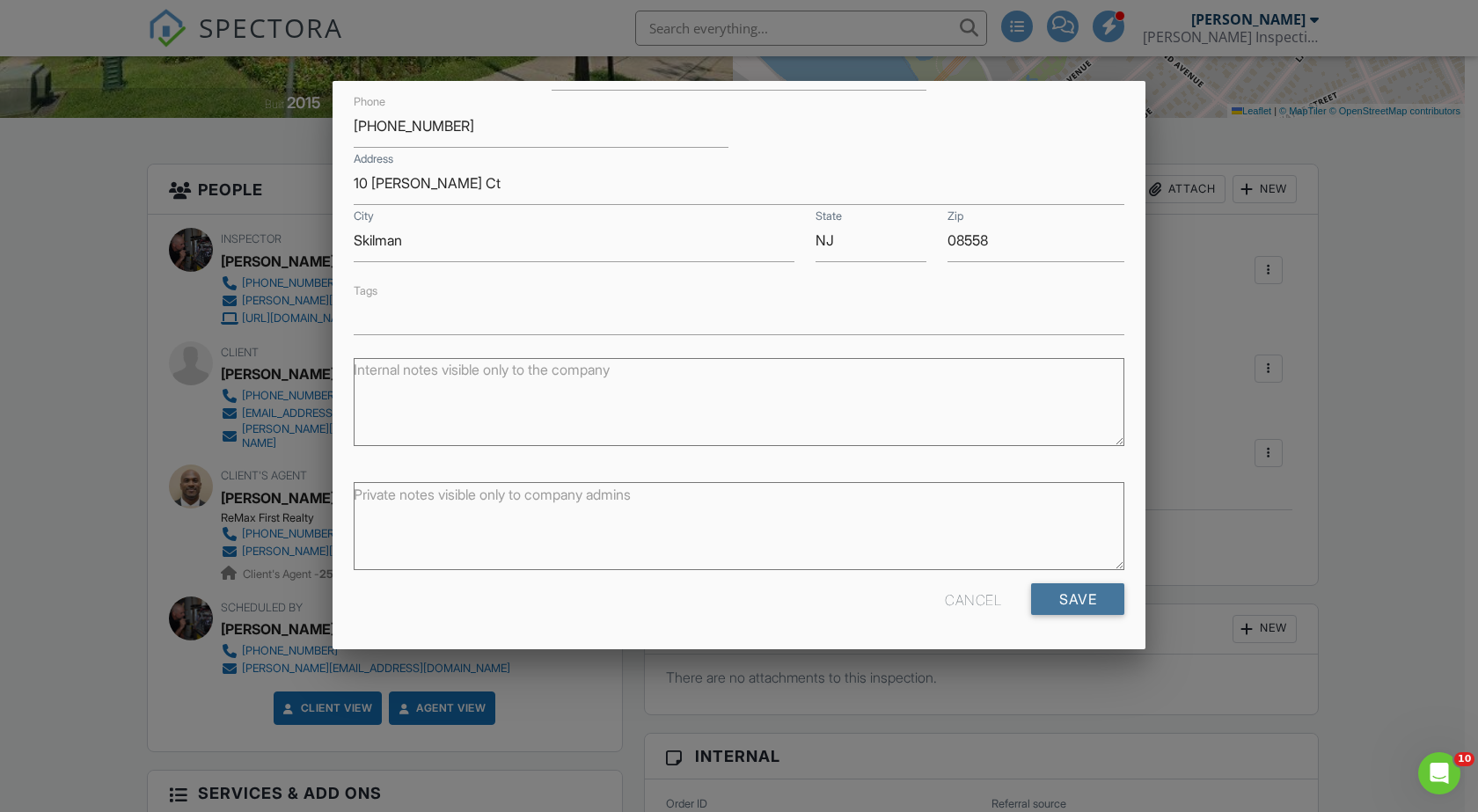
click at [1055, 590] on input "Save" at bounding box center [1077, 599] width 93 height 32
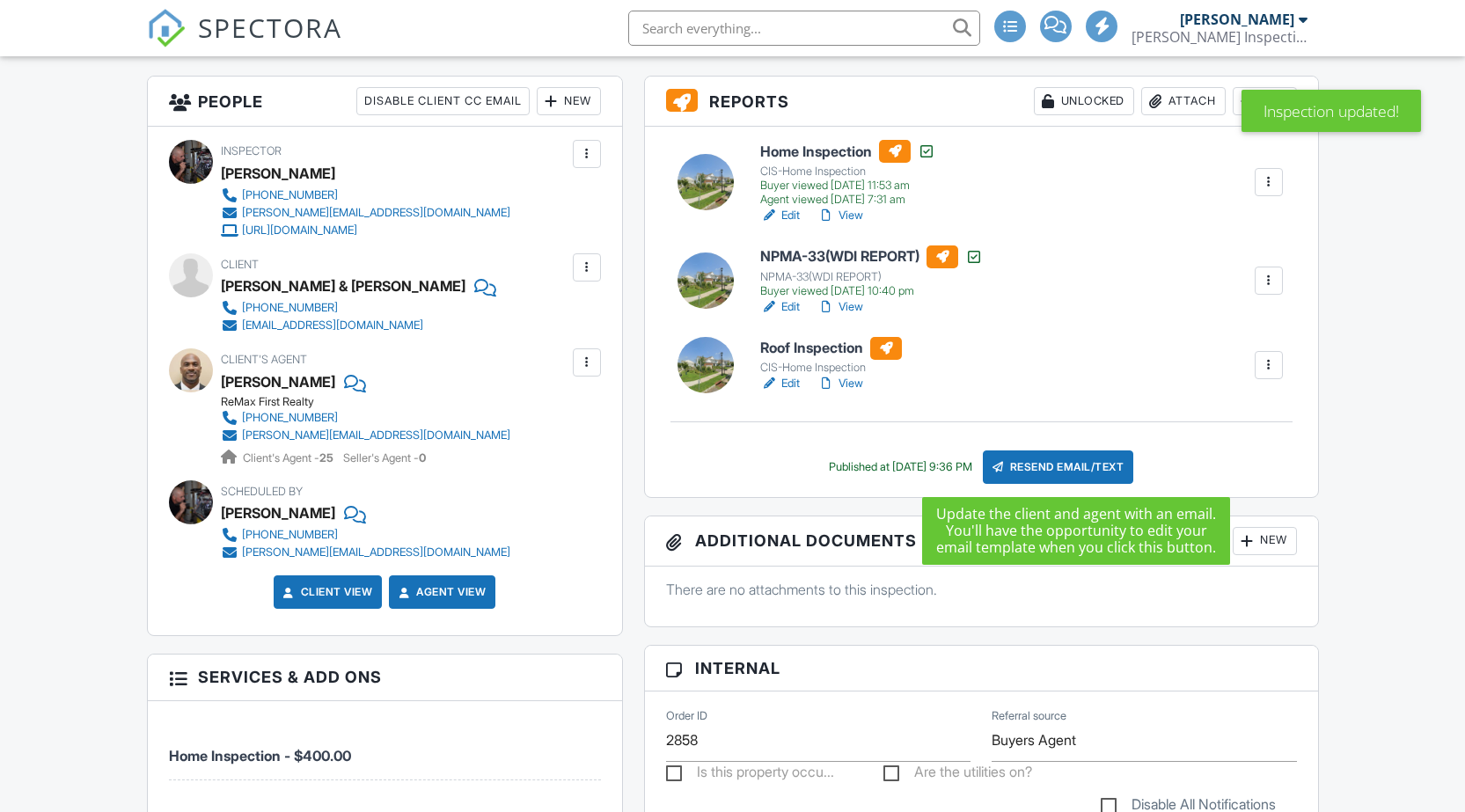
click at [1071, 465] on div "Resend Email/Text" at bounding box center [1059, 468] width 151 height 34
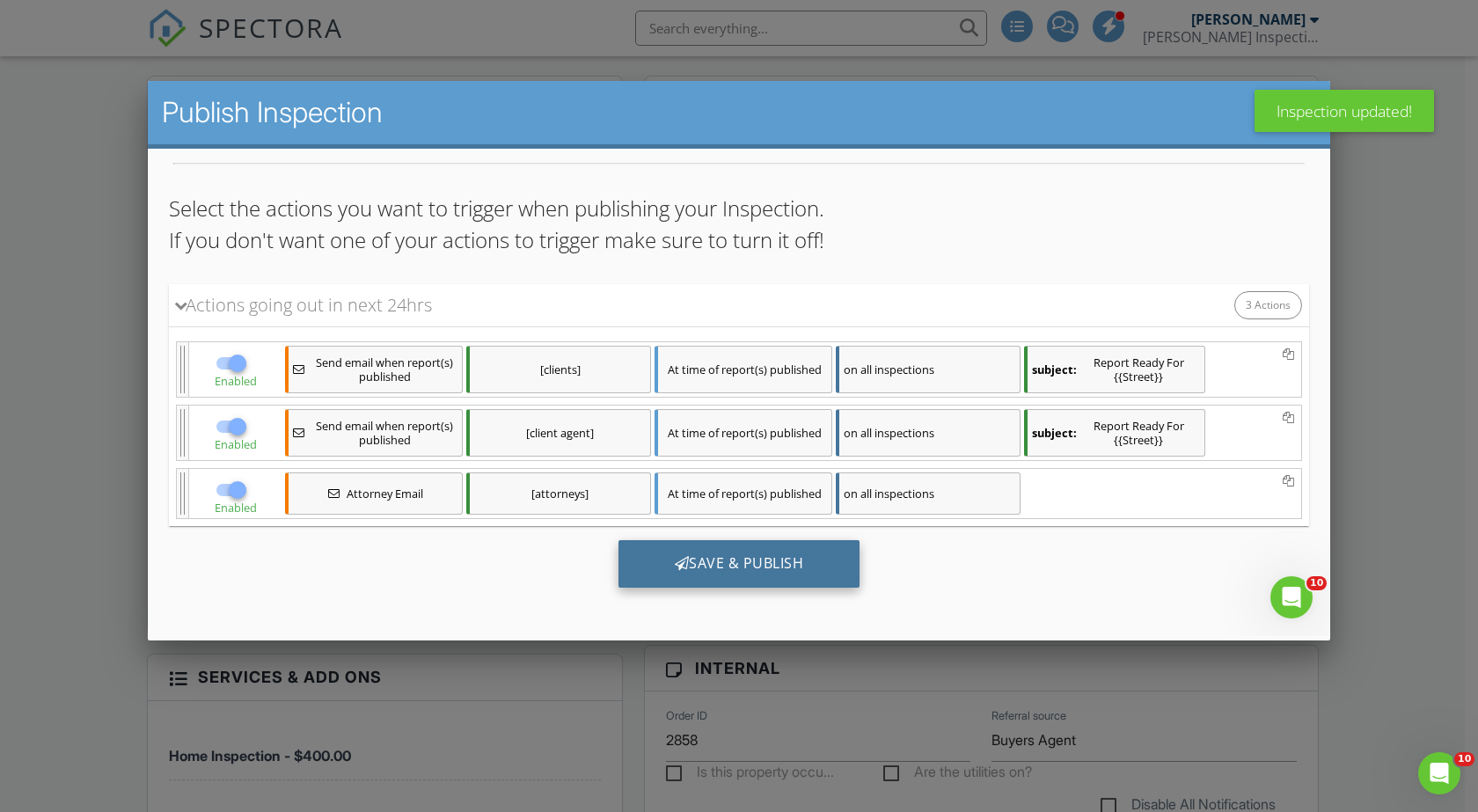
click at [750, 554] on div "Save & Publish" at bounding box center [739, 564] width 242 height 48
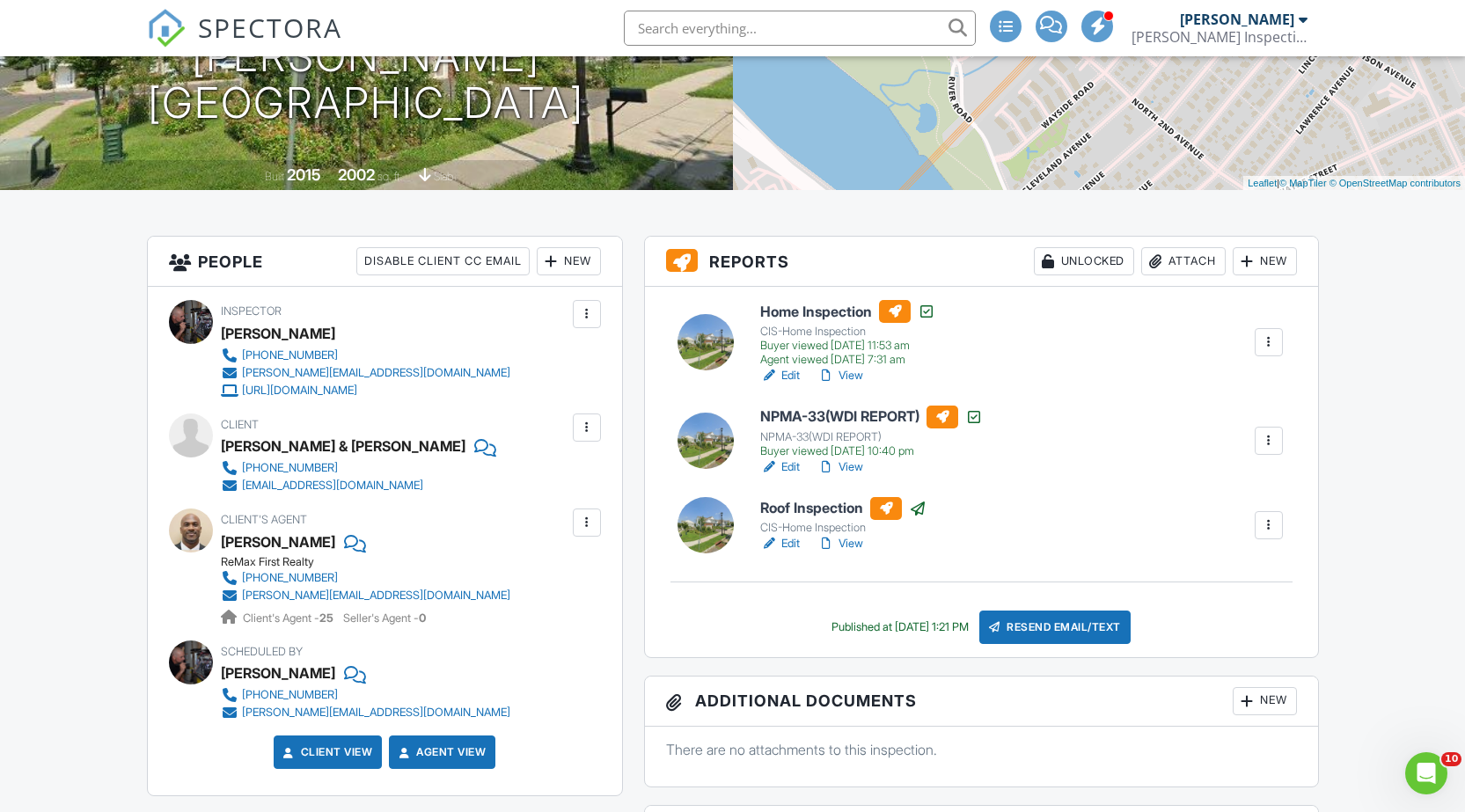
scroll to position [440, 0]
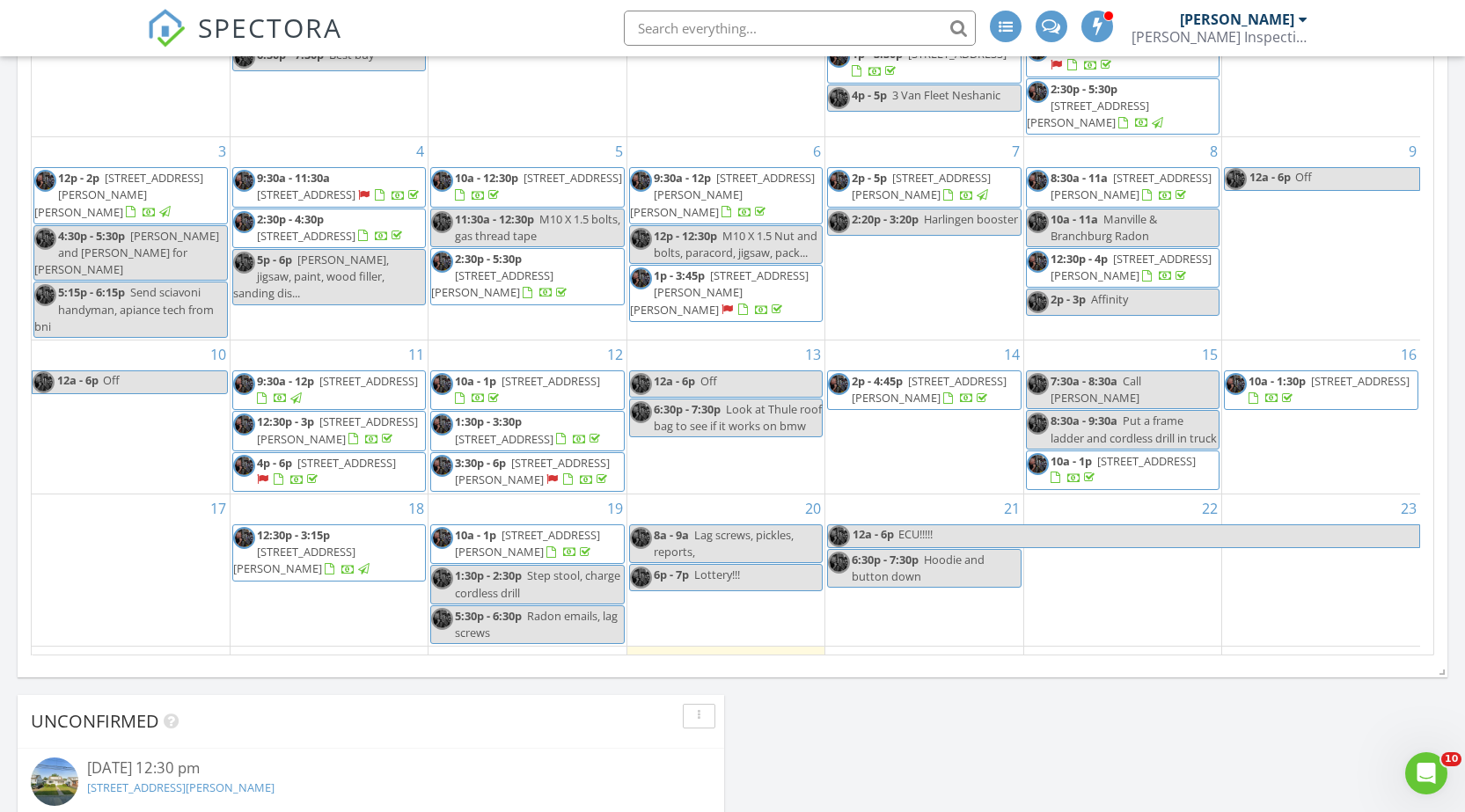
scroll to position [338, 0]
